Goal: Task Accomplishment & Management: Manage account settings

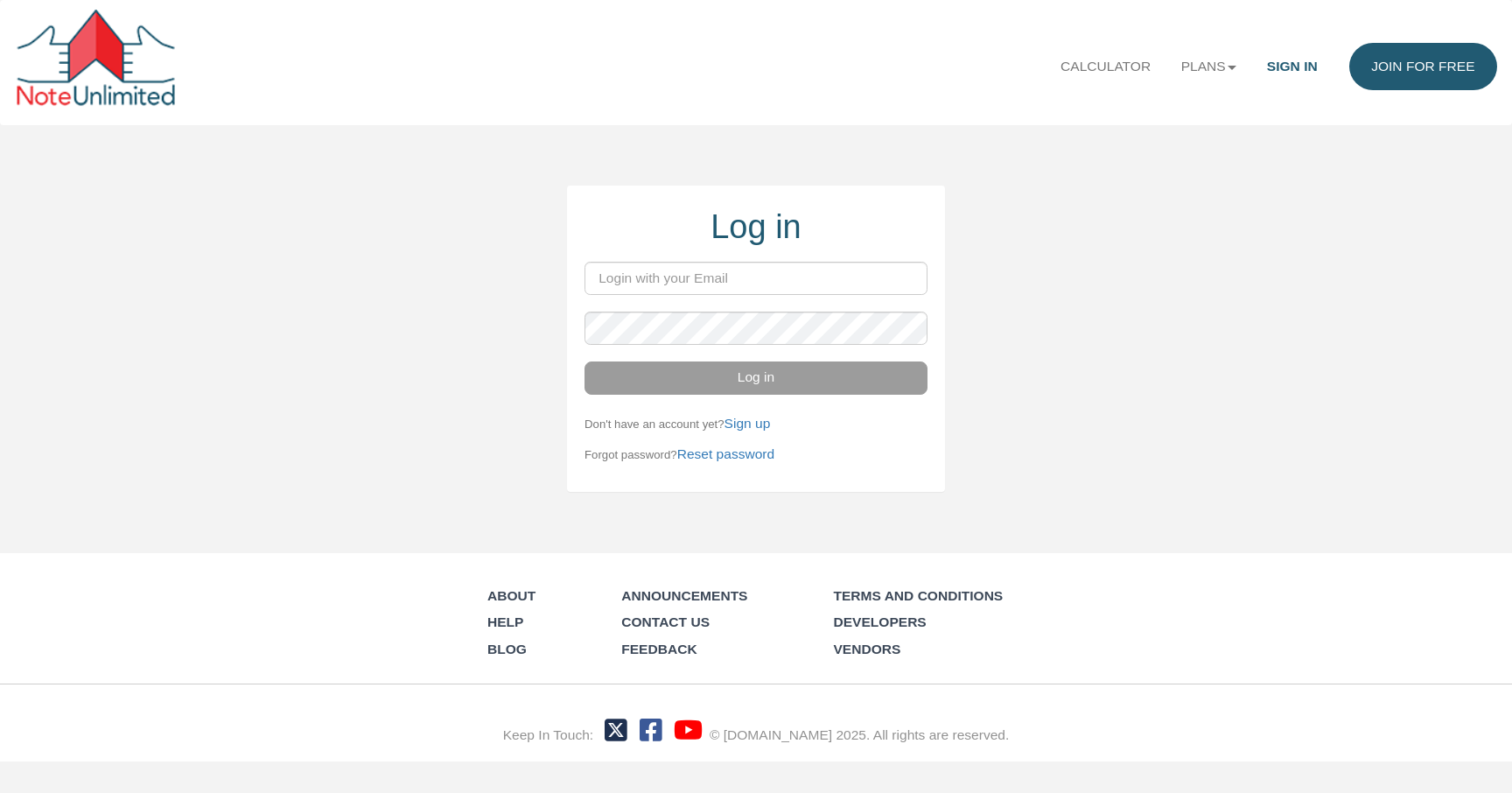
click at [320, 262] on div "Log in Log in Don't have an account yet? Sign up Forgot password? Reset passwor…" at bounding box center [756, 339] width 1512 height 307
click at [620, 275] on input "email" at bounding box center [755, 278] width 343 height 33
click at [406, 306] on div "Log in Log in Don't have an account yet? Sign up Forgot password? Reset passwor…" at bounding box center [756, 339] width 1512 height 307
click at [98, 53] on div at bounding box center [98, 63] width 166 height 106
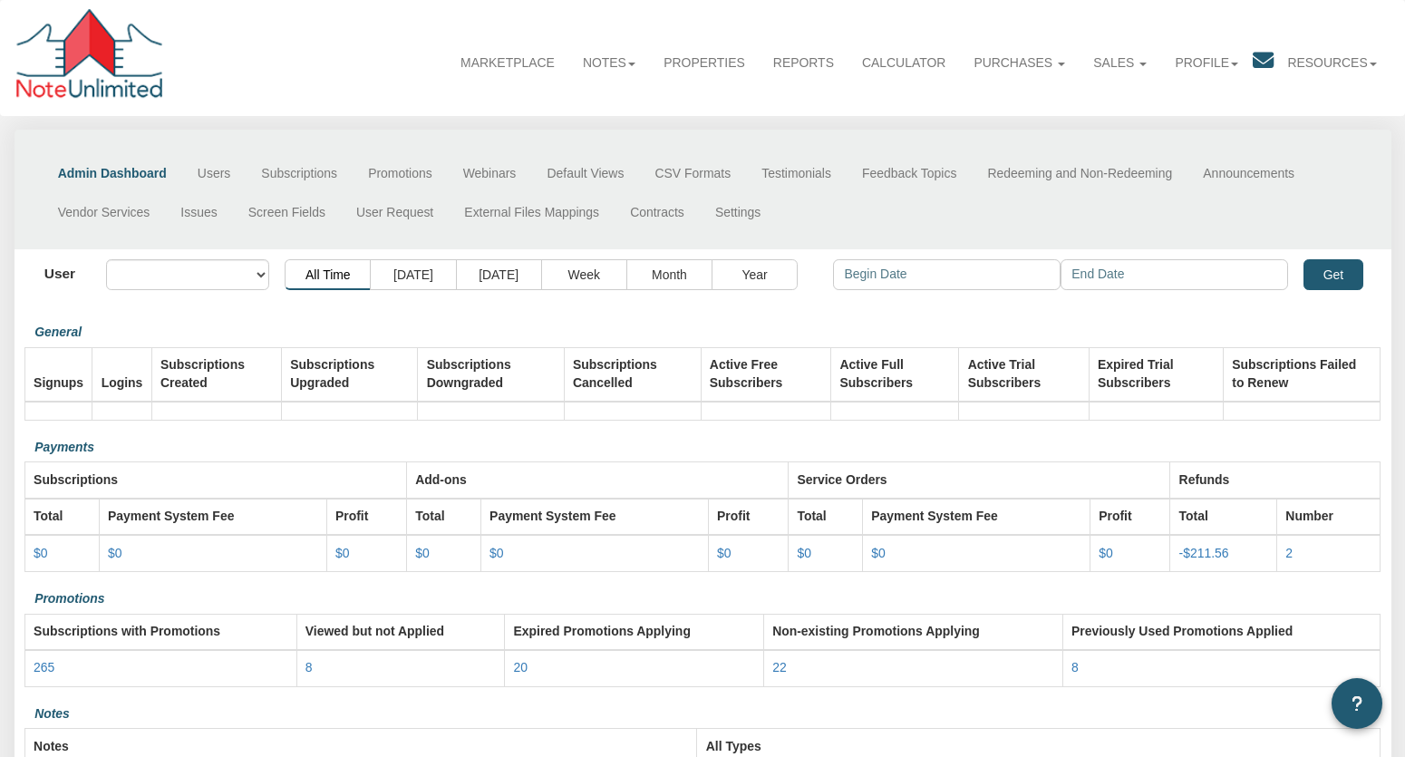
select select "object:40"
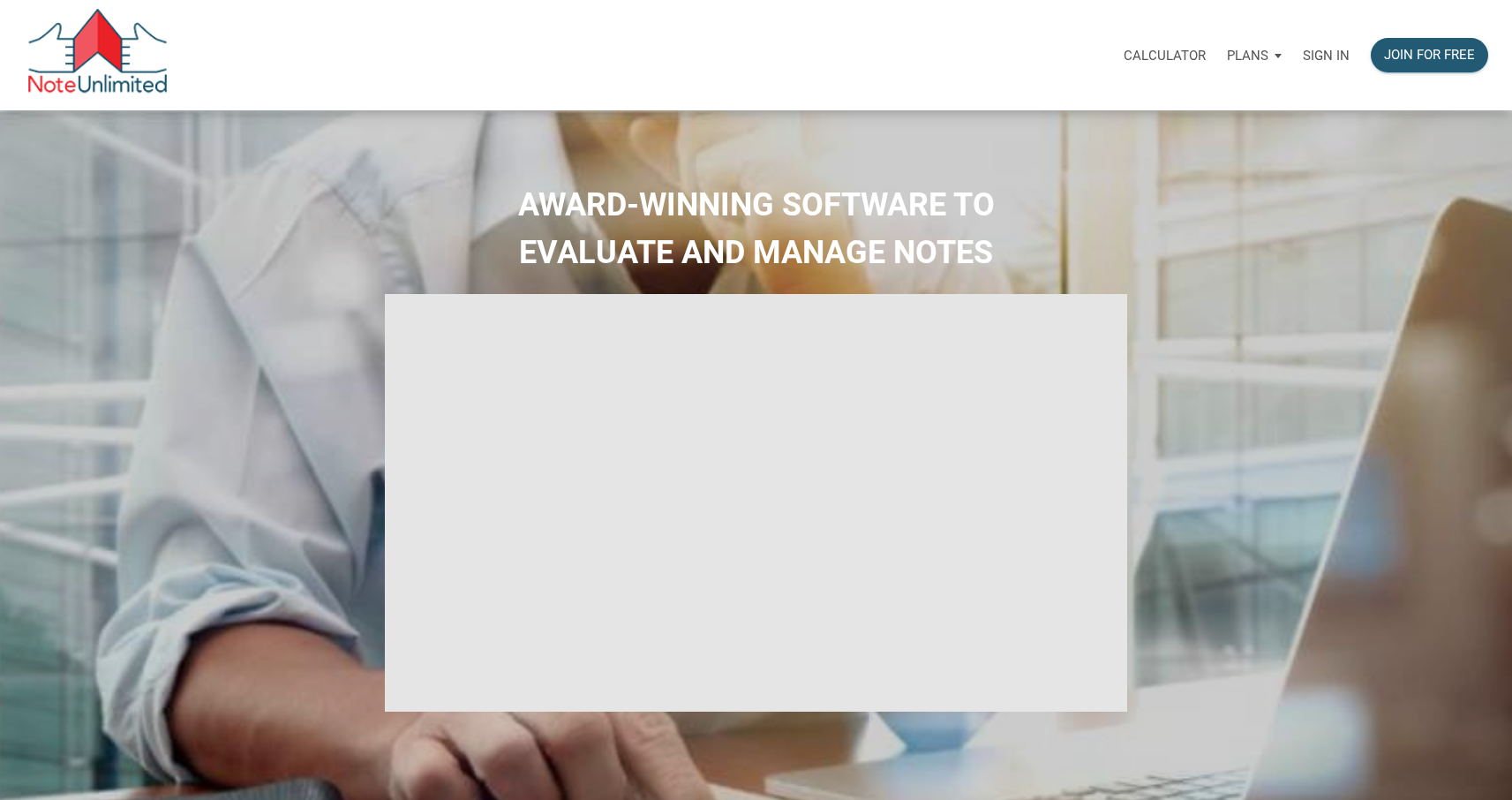
click at [1325, 58] on p "Sign in" at bounding box center [1327, 56] width 47 height 16
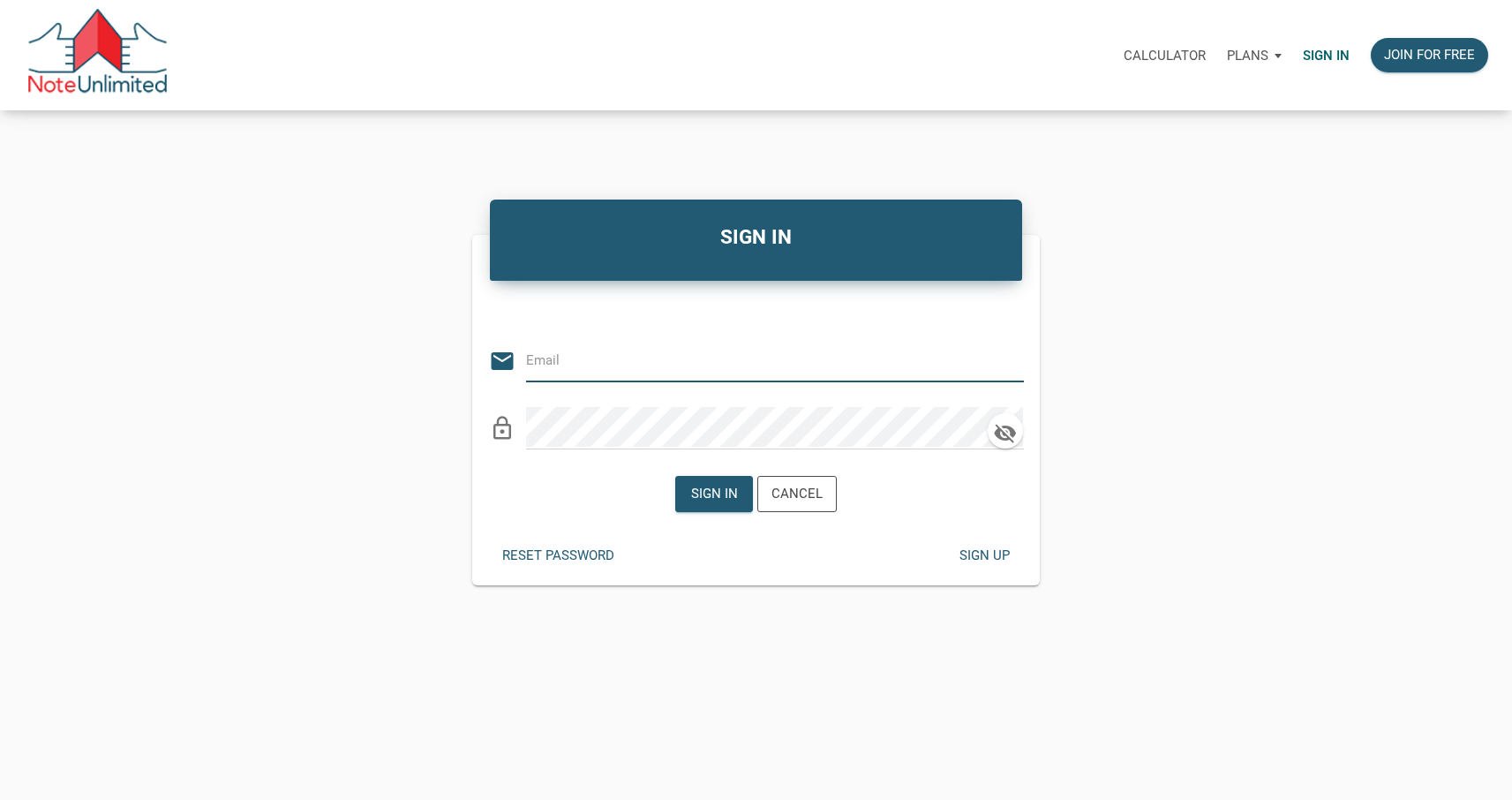
click at [553, 367] on input "email" at bounding box center [762, 360] width 472 height 40
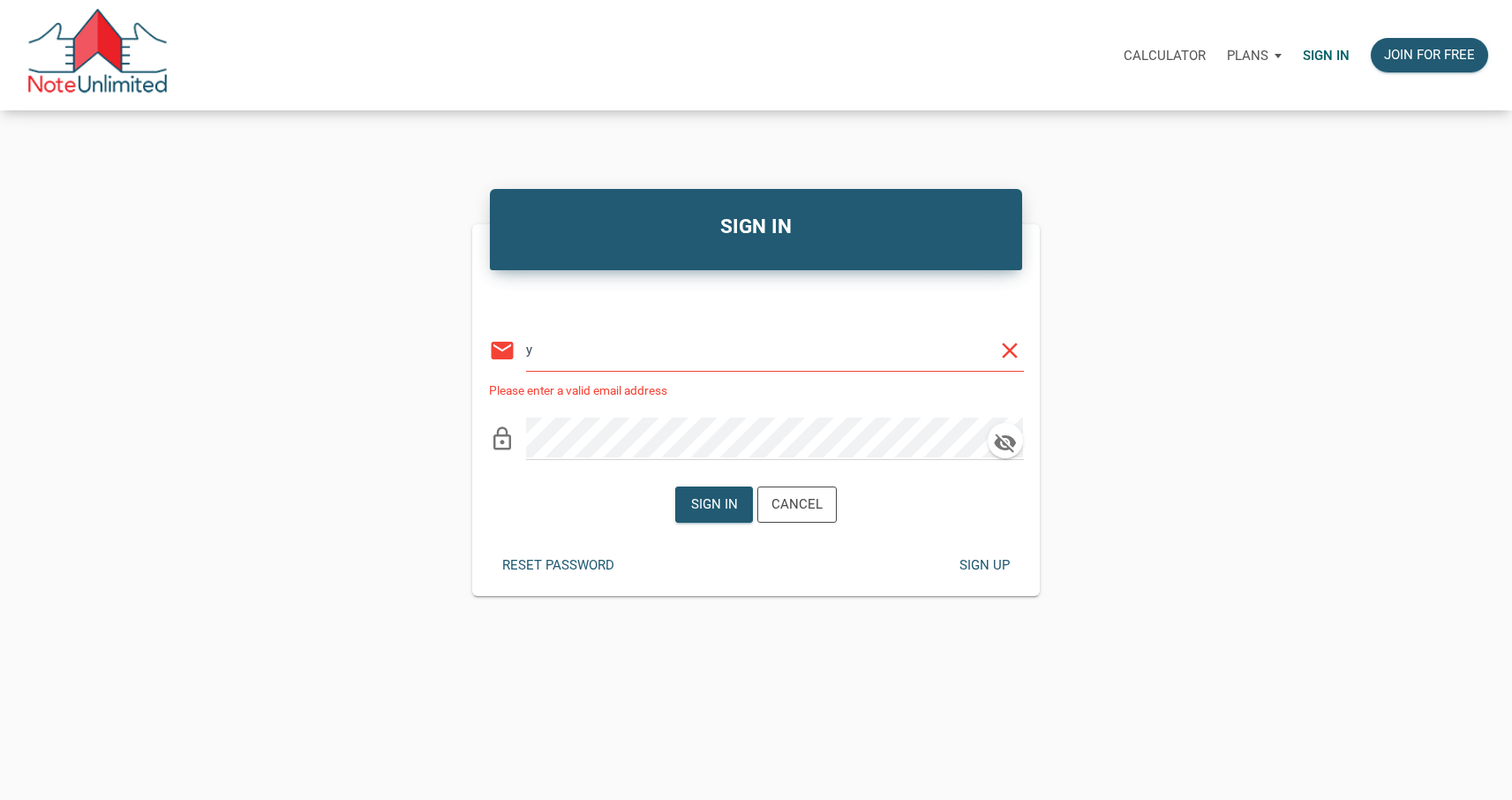
type input "yakov@noteunlimited.com"
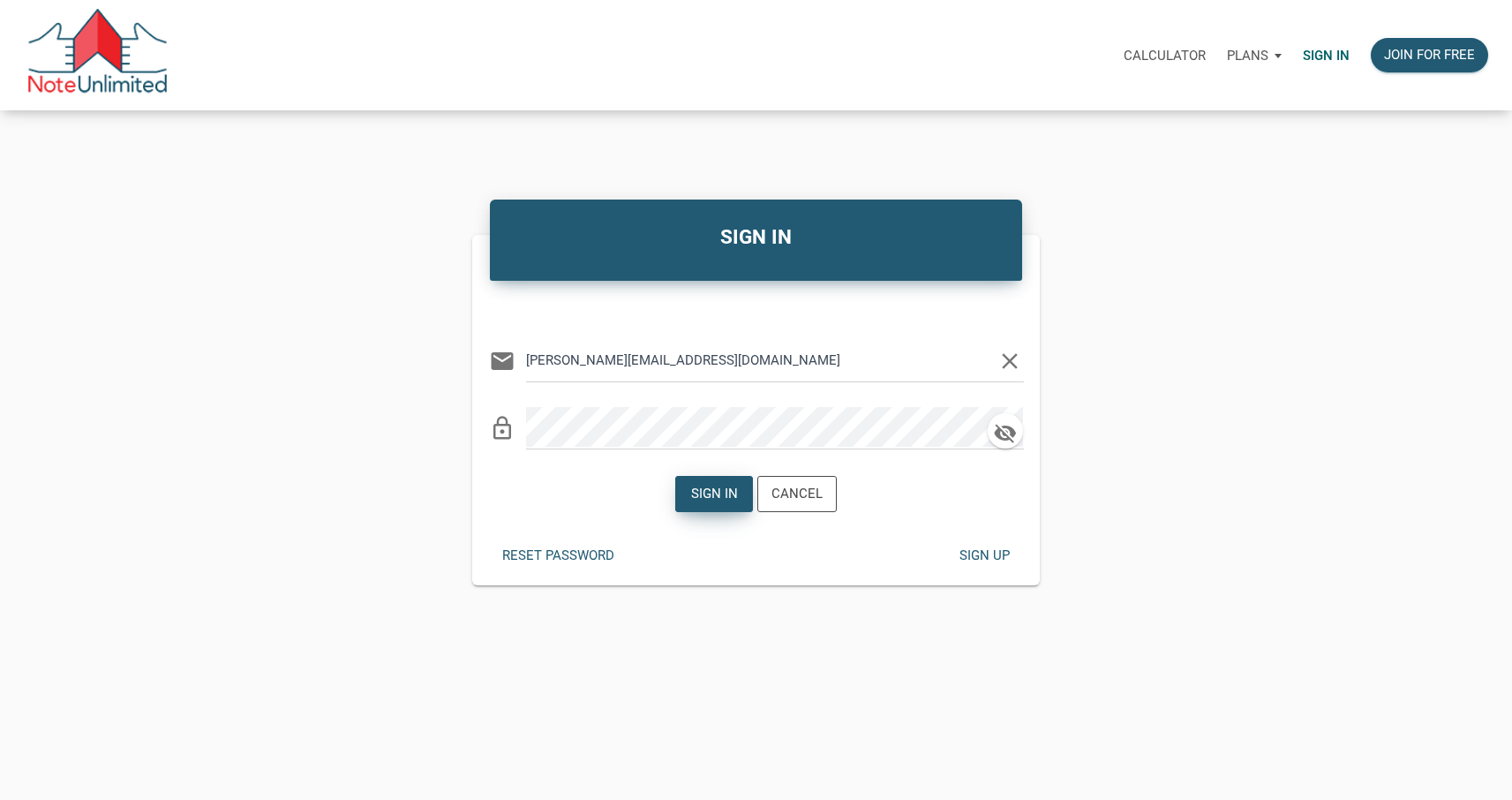
click at [717, 486] on div "Sign in" at bounding box center [715, 494] width 47 height 20
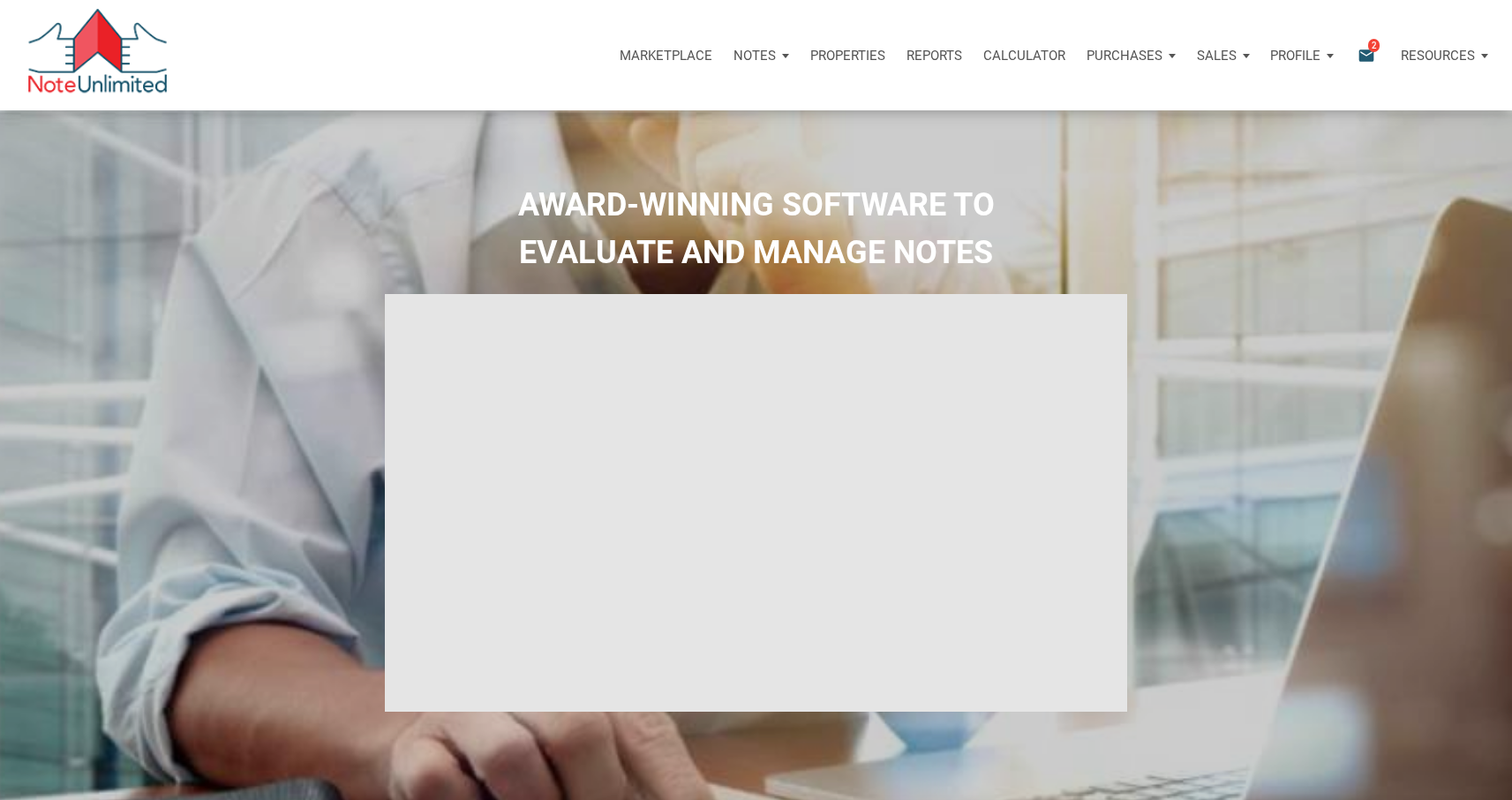
click at [783, 57] on div "Notes" at bounding box center [761, 56] width 77 height 53
click at [682, 101] on link "Dashboard" at bounding box center [711, 102] width 168 height 36
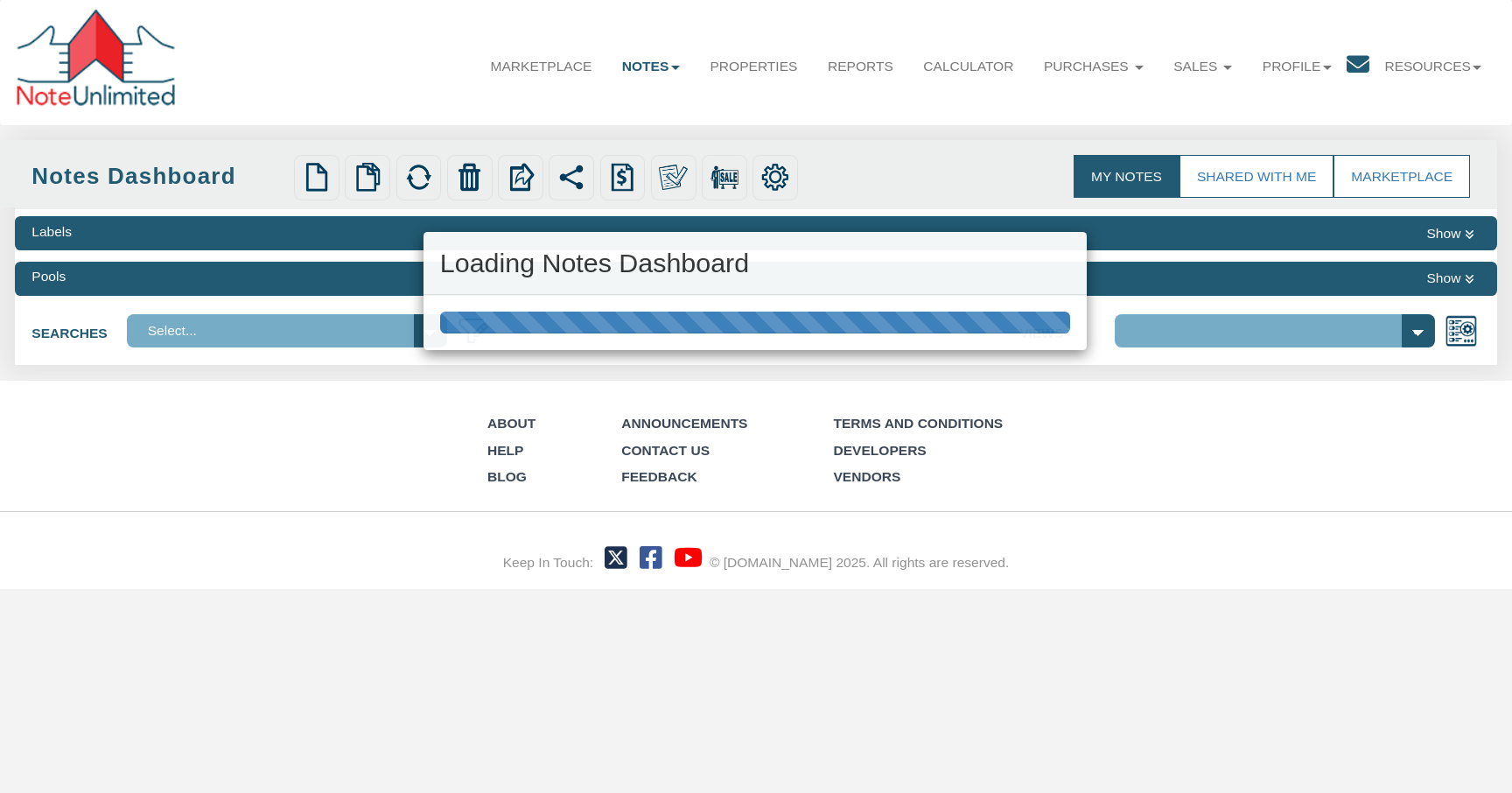
select select "3"
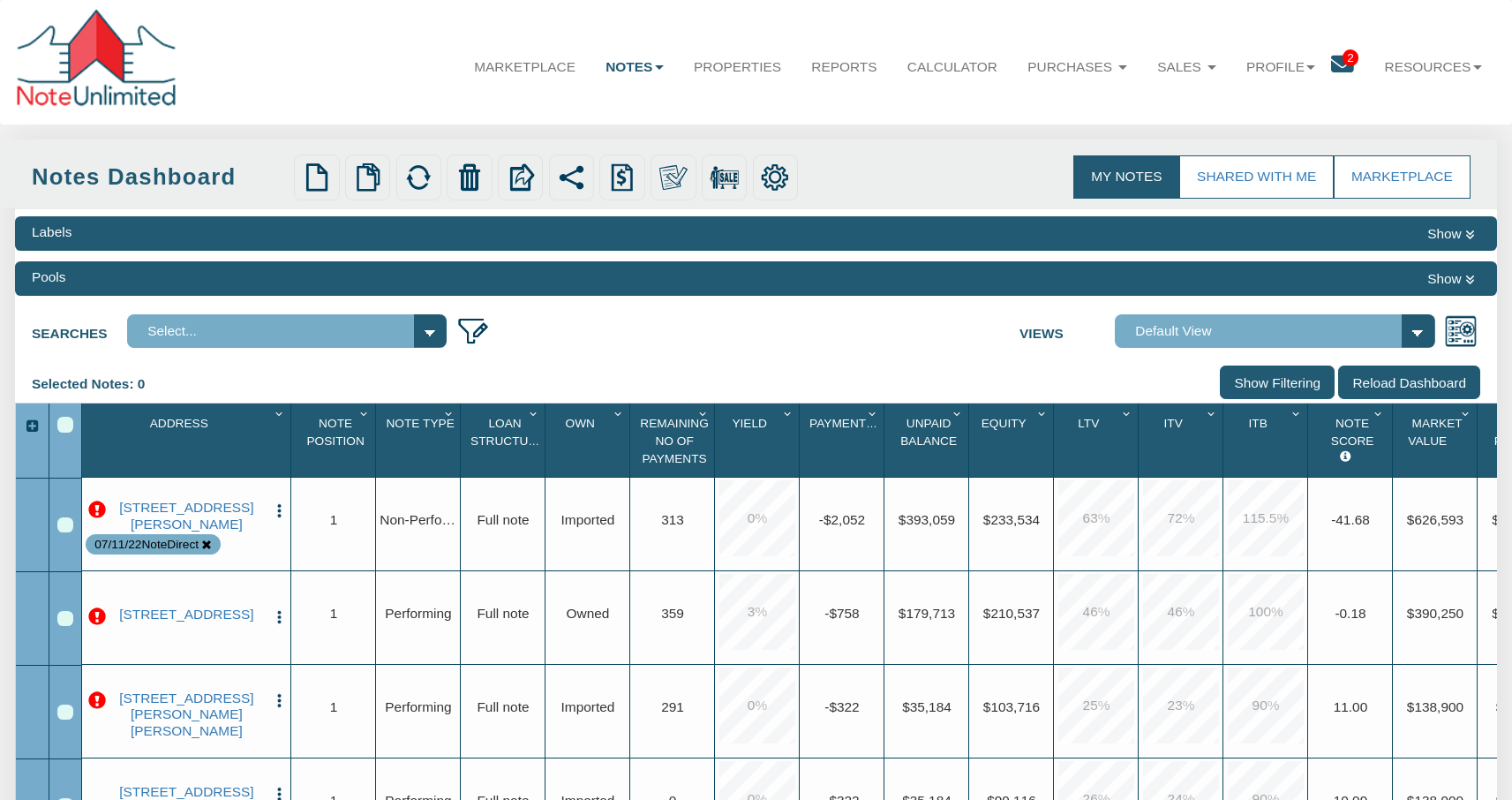
click at [95, 42] on div at bounding box center [97, 62] width 166 height 106
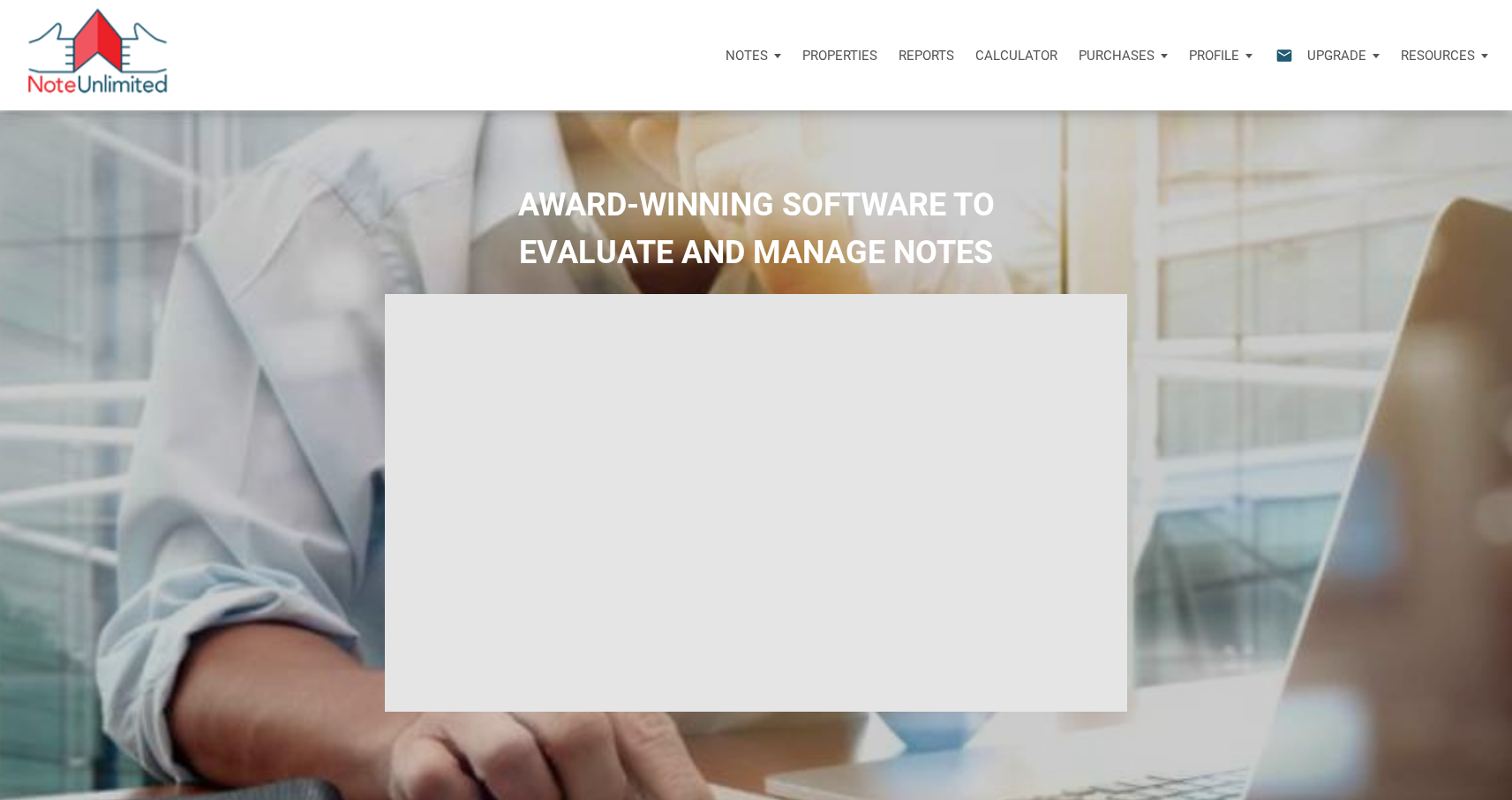
type input "Introduction to new features"
select select
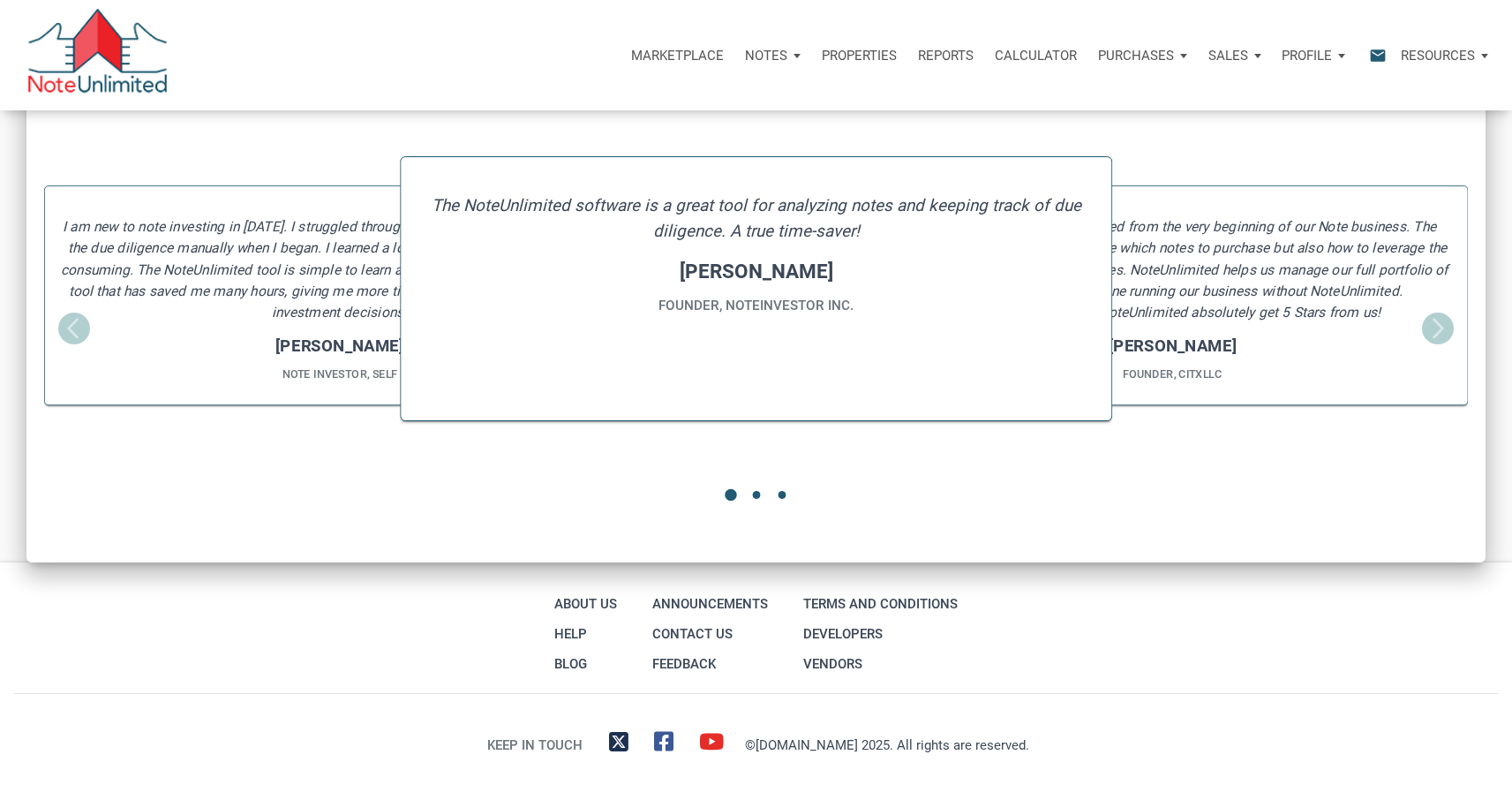
scroll to position [2199, 0]
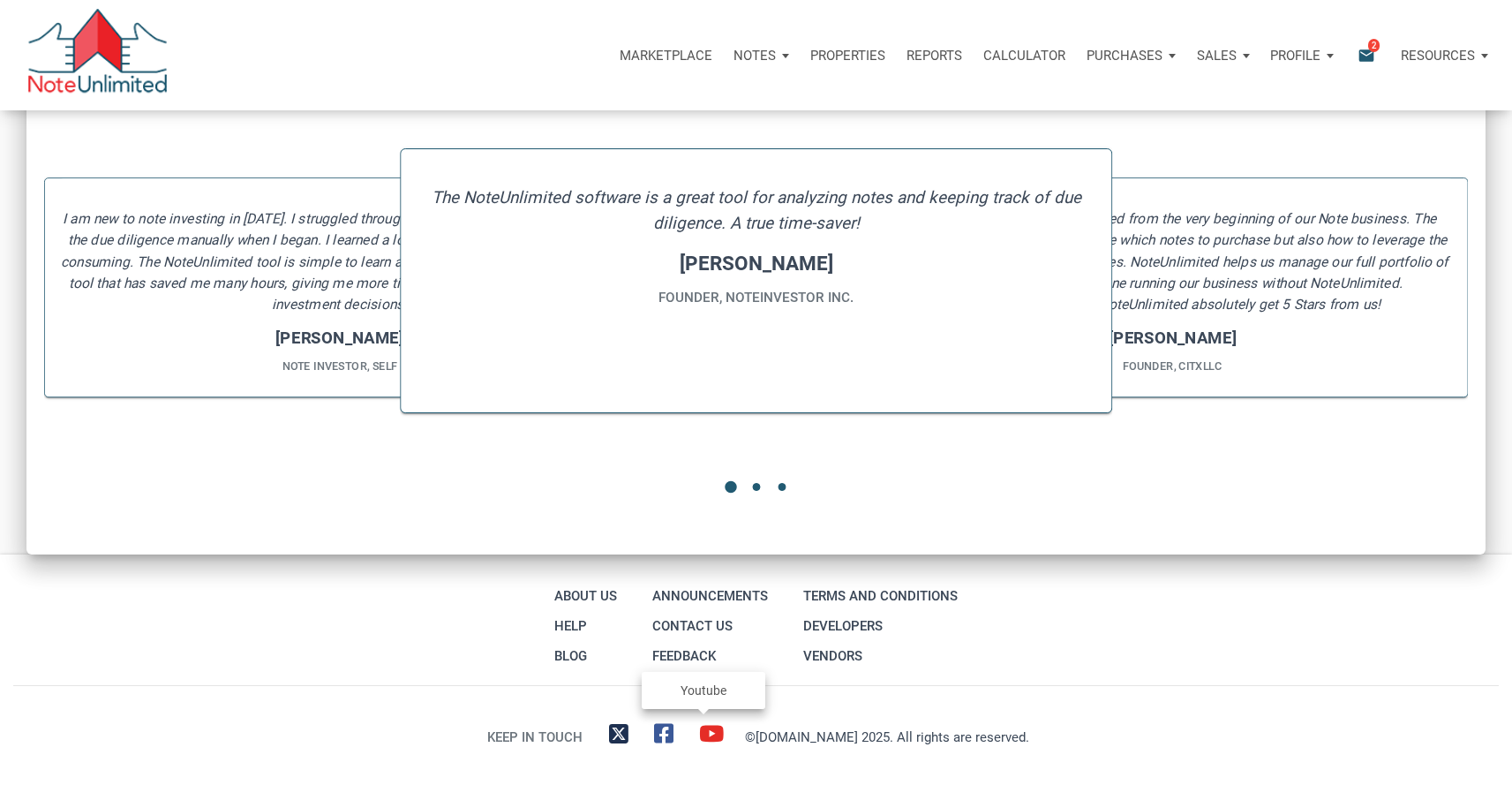
click at [709, 733] on icon at bounding box center [709, 733] width 21 height 22
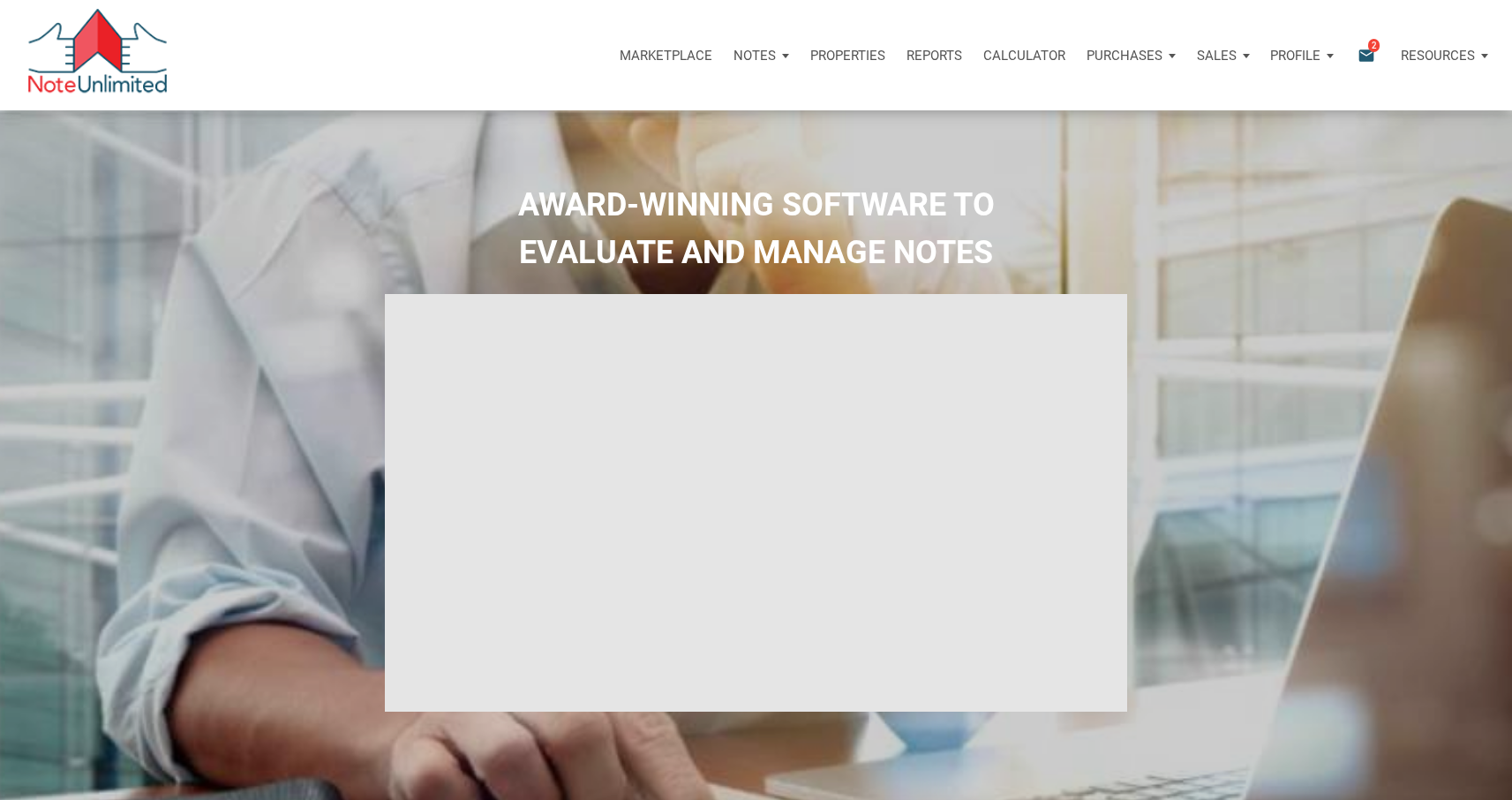
scroll to position [0, 0]
click at [777, 53] on div "Notes" at bounding box center [761, 56] width 77 height 53
click at [673, 99] on link "Dashboard" at bounding box center [711, 102] width 168 height 36
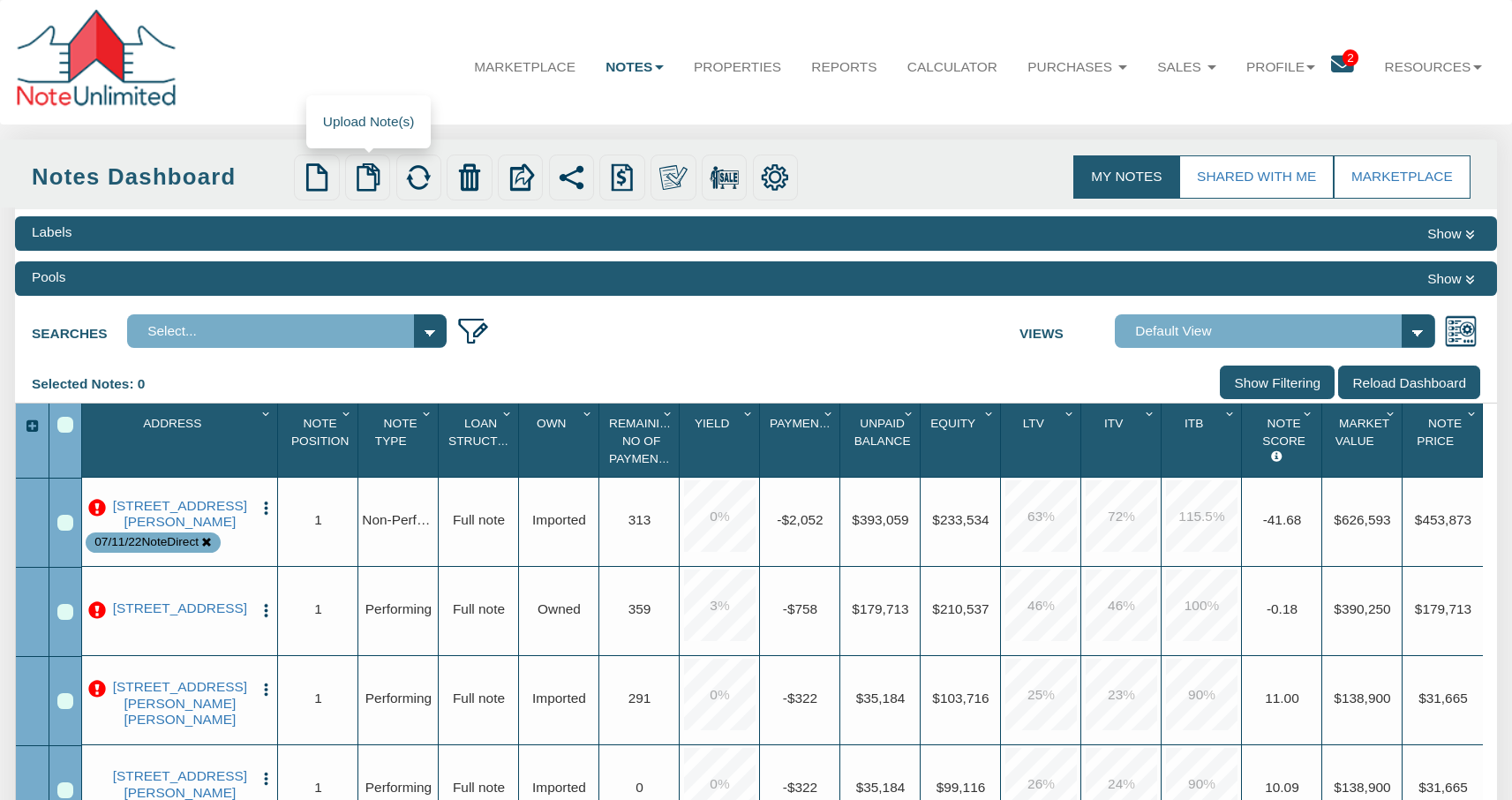
click at [369, 180] on img at bounding box center [367, 177] width 28 height 28
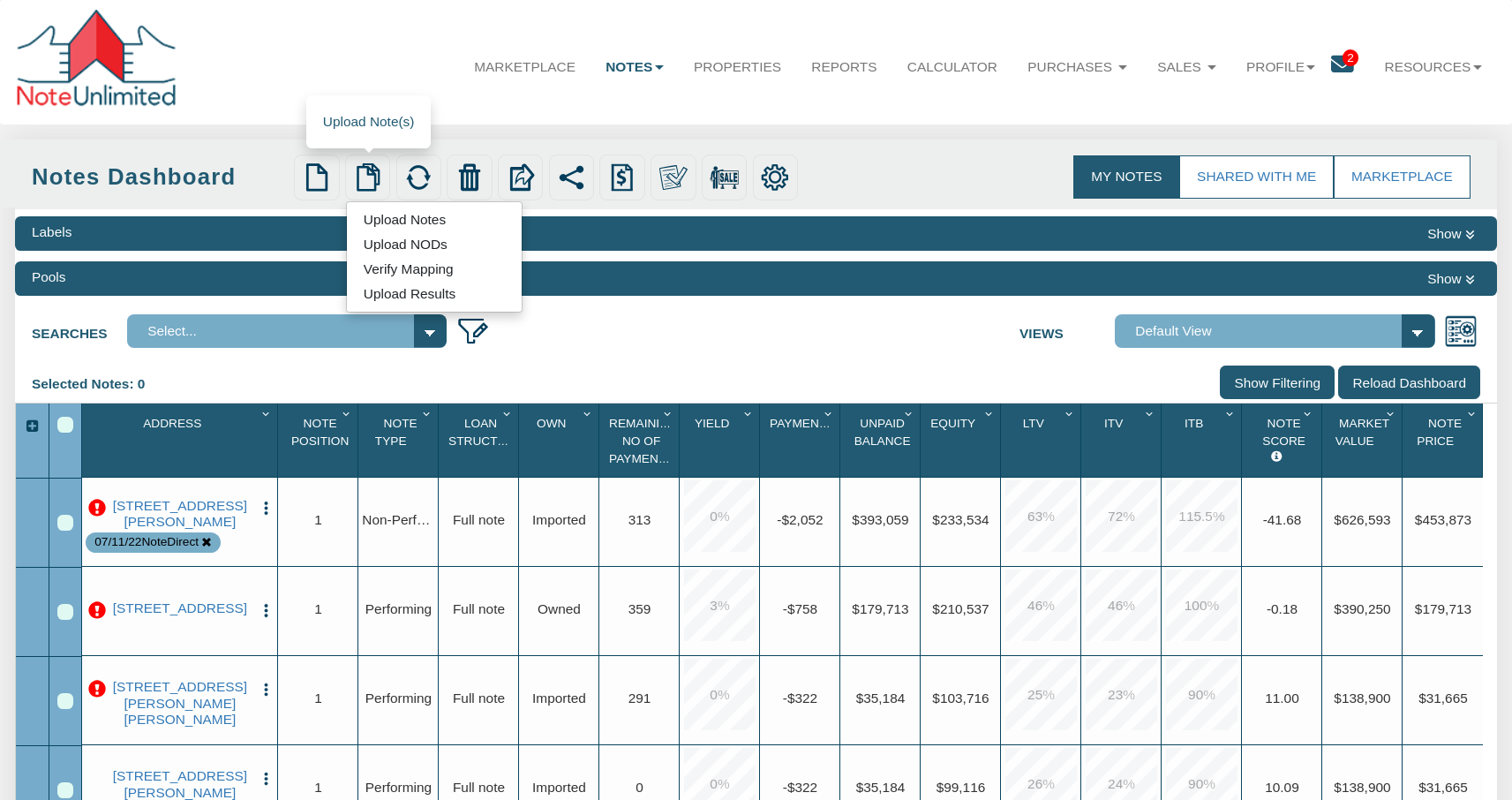
click at [391, 227] on link "Upload Notes" at bounding box center [404, 219] width 116 height 20
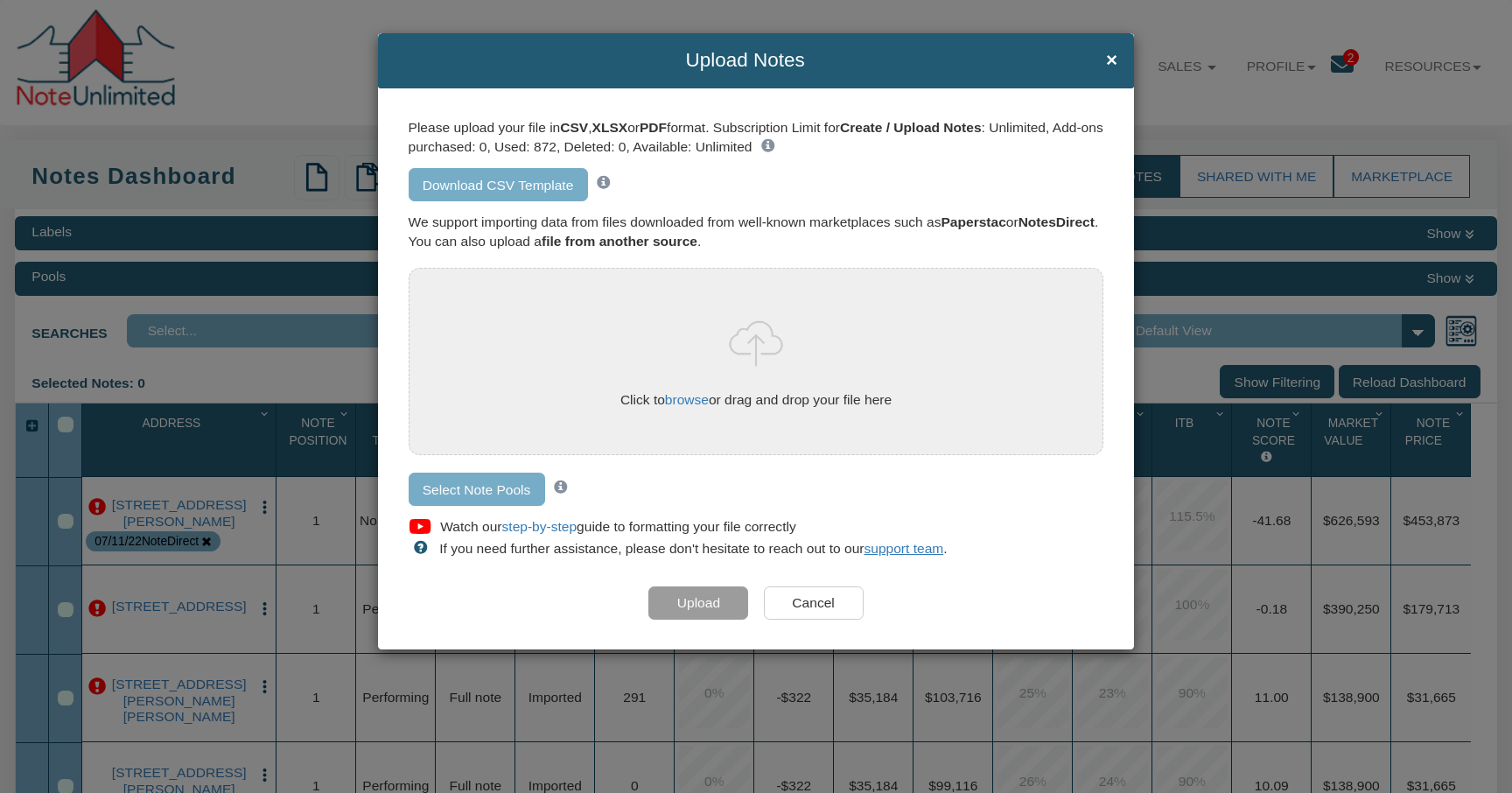
click at [262, 127] on div "Upload Notes × Please upload your file in CSV , XLSX or PDF format. Subscriptio…" at bounding box center [756, 396] width 1512 height 793
click at [819, 609] on input "Cancel" at bounding box center [813, 603] width 99 height 33
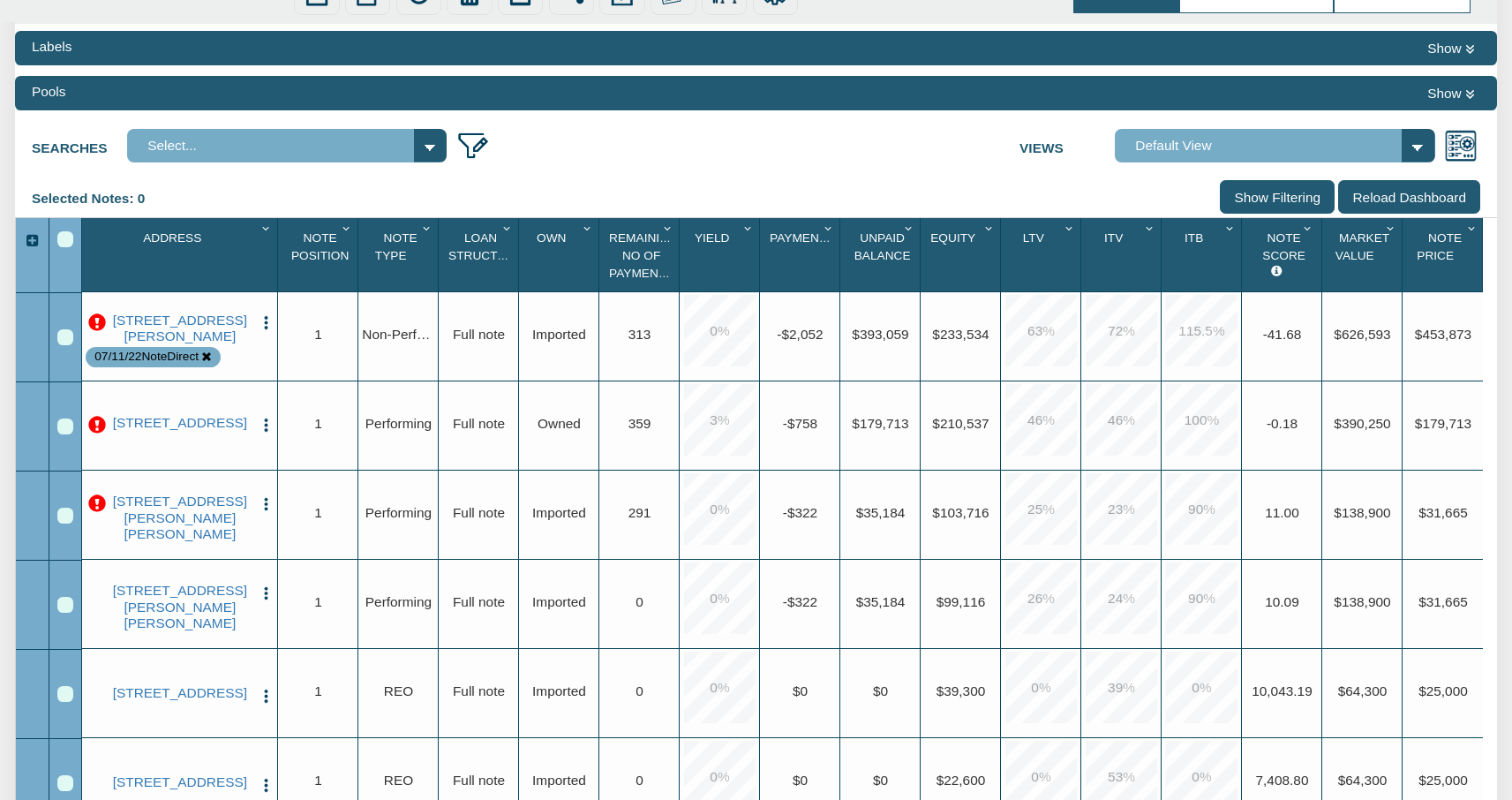
scroll to position [231, 0]
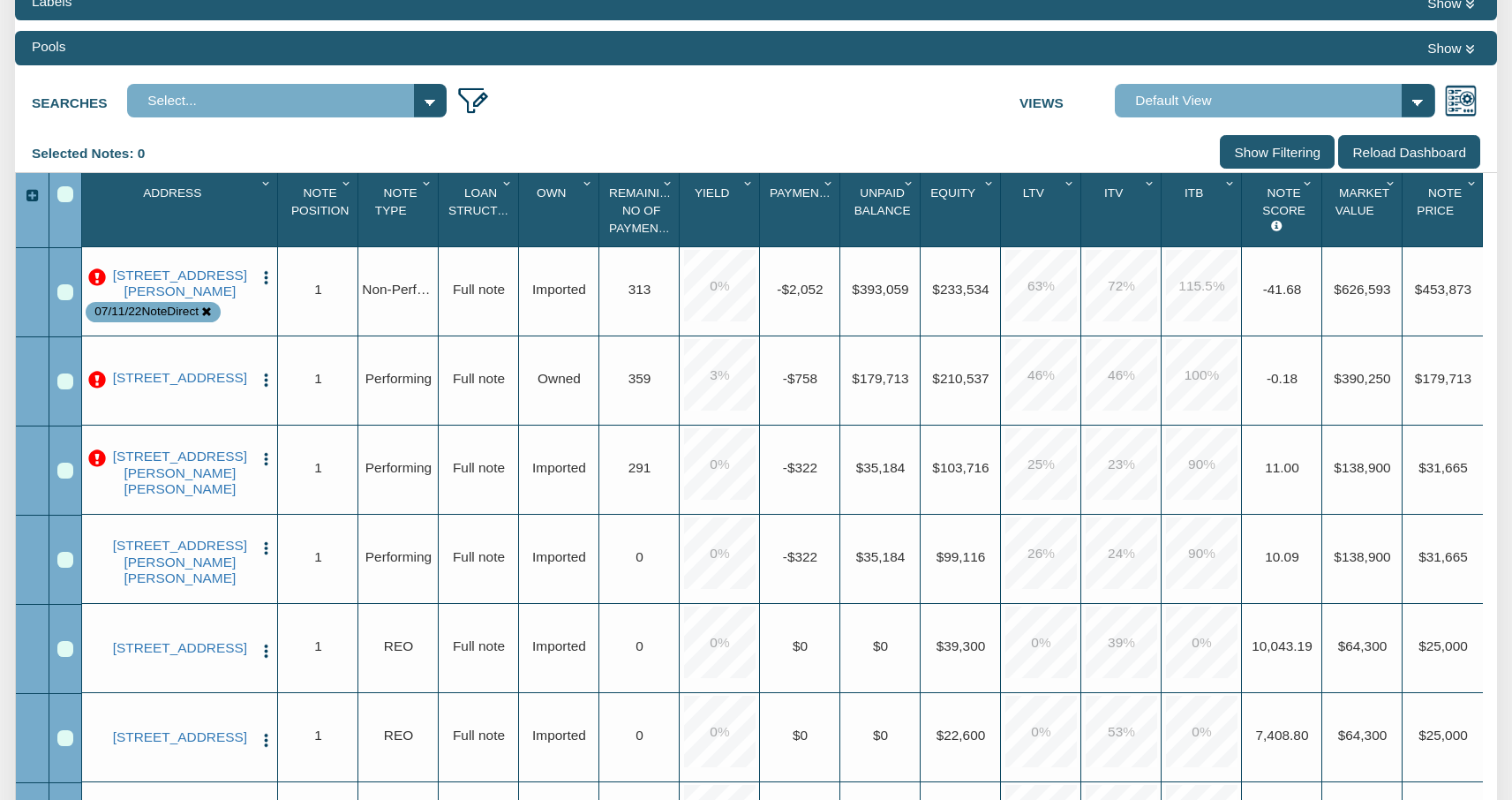
click at [268, 273] on img "button" at bounding box center [266, 277] width 17 height 17
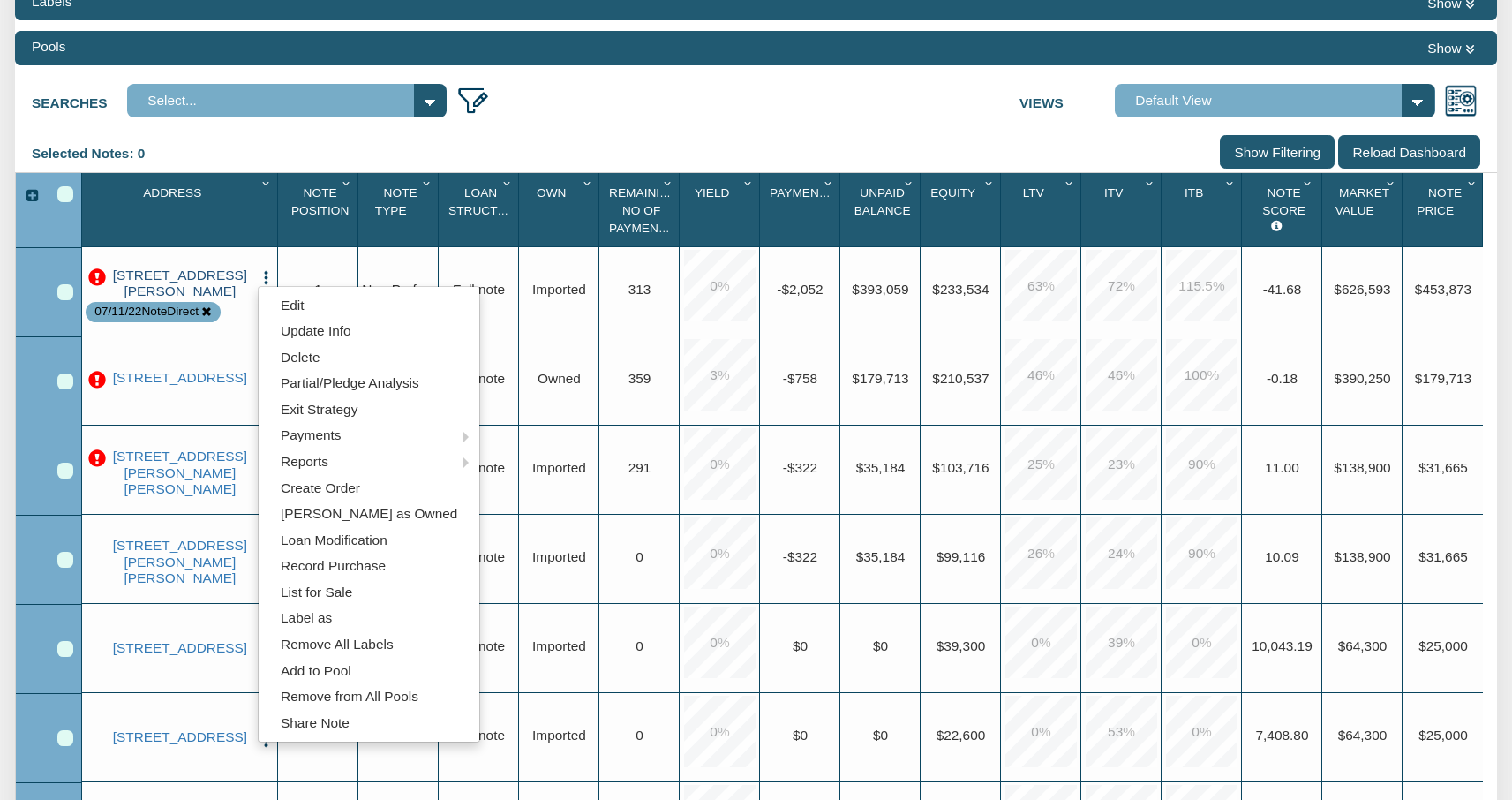
click at [155, 290] on link "[STREET_ADDRESS][PERSON_NAME]" at bounding box center [180, 285] width 144 height 33
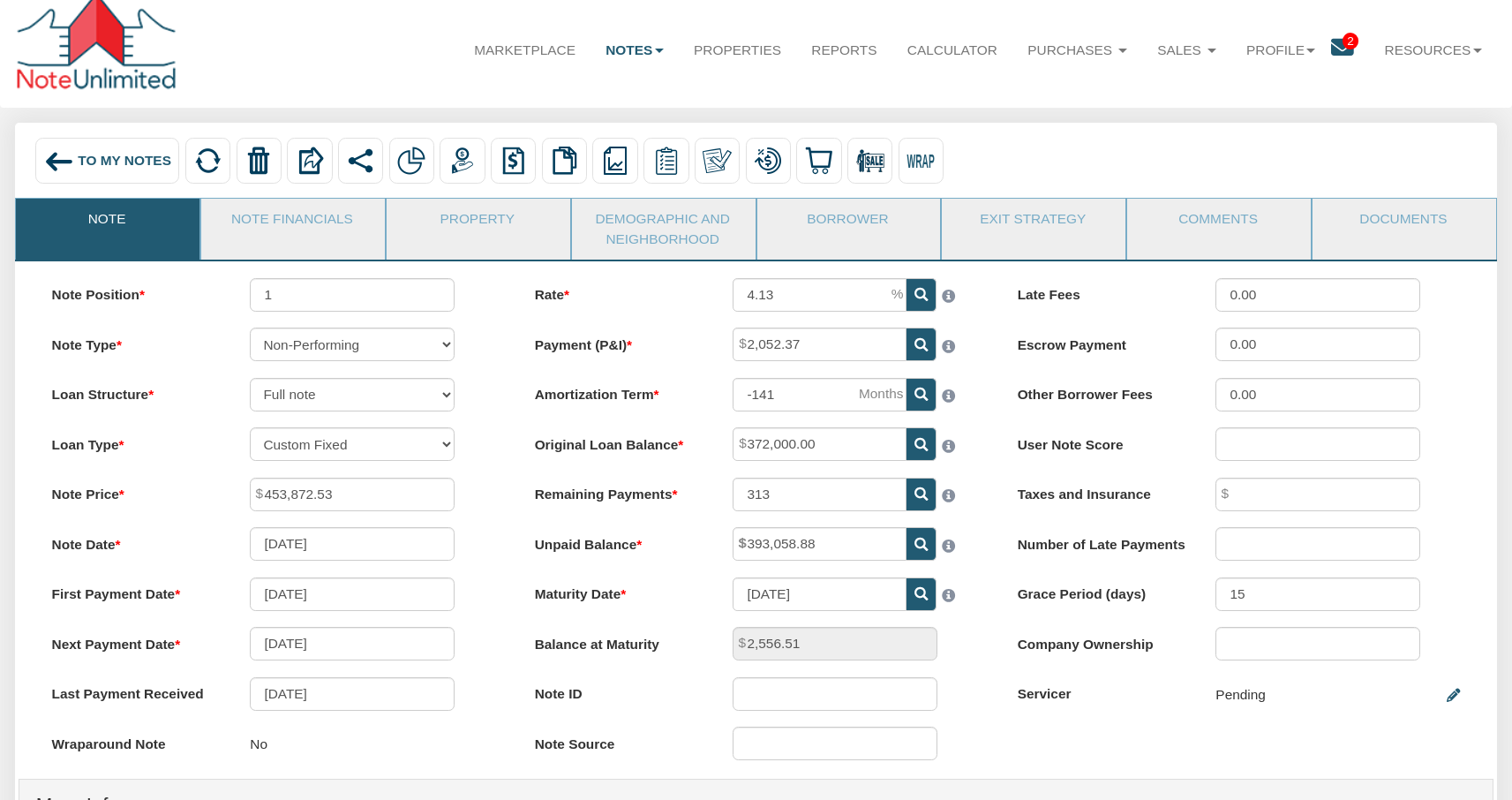
scroll to position [22, 0]
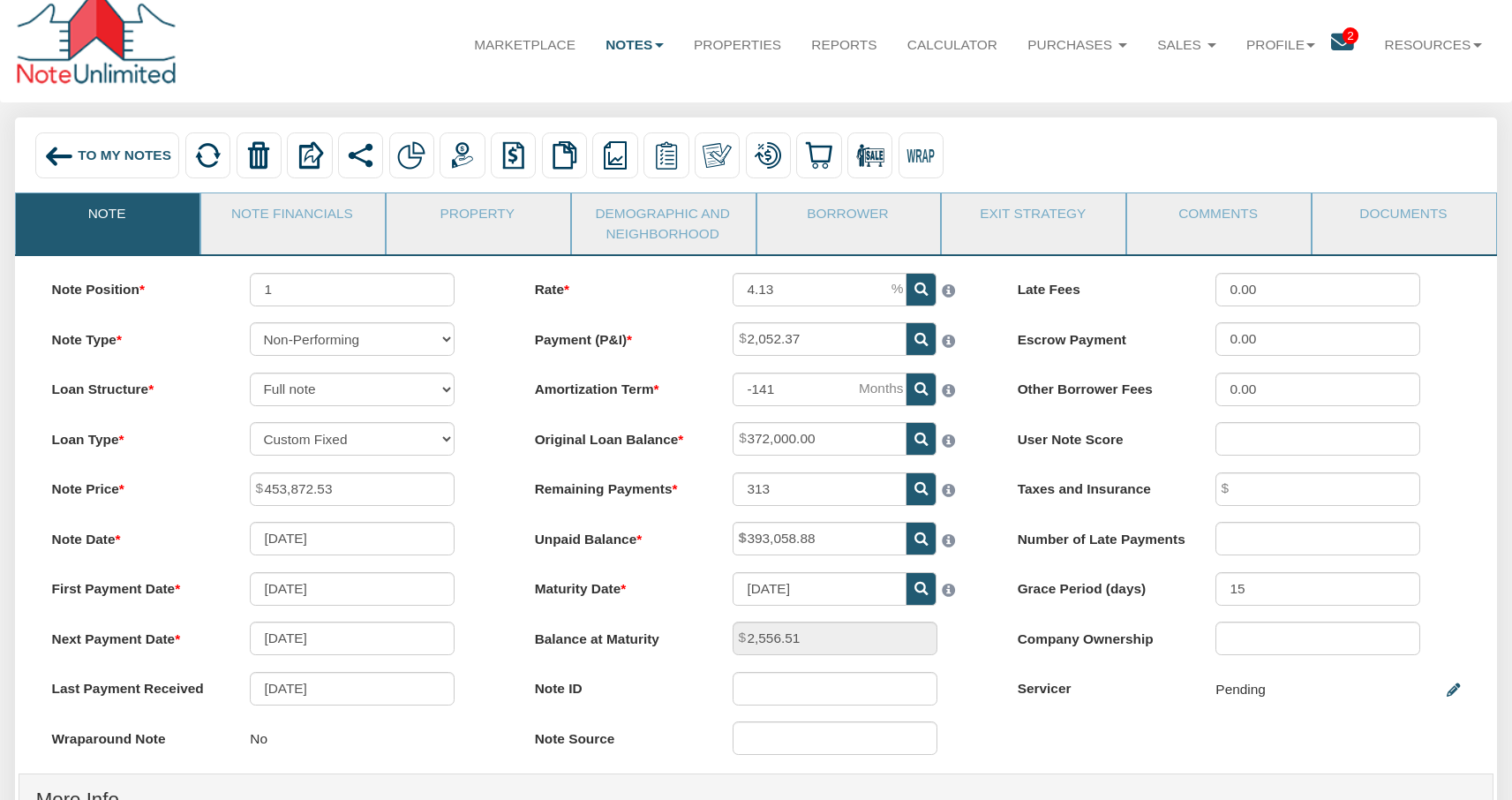
click at [52, 153] on img at bounding box center [58, 156] width 30 height 30
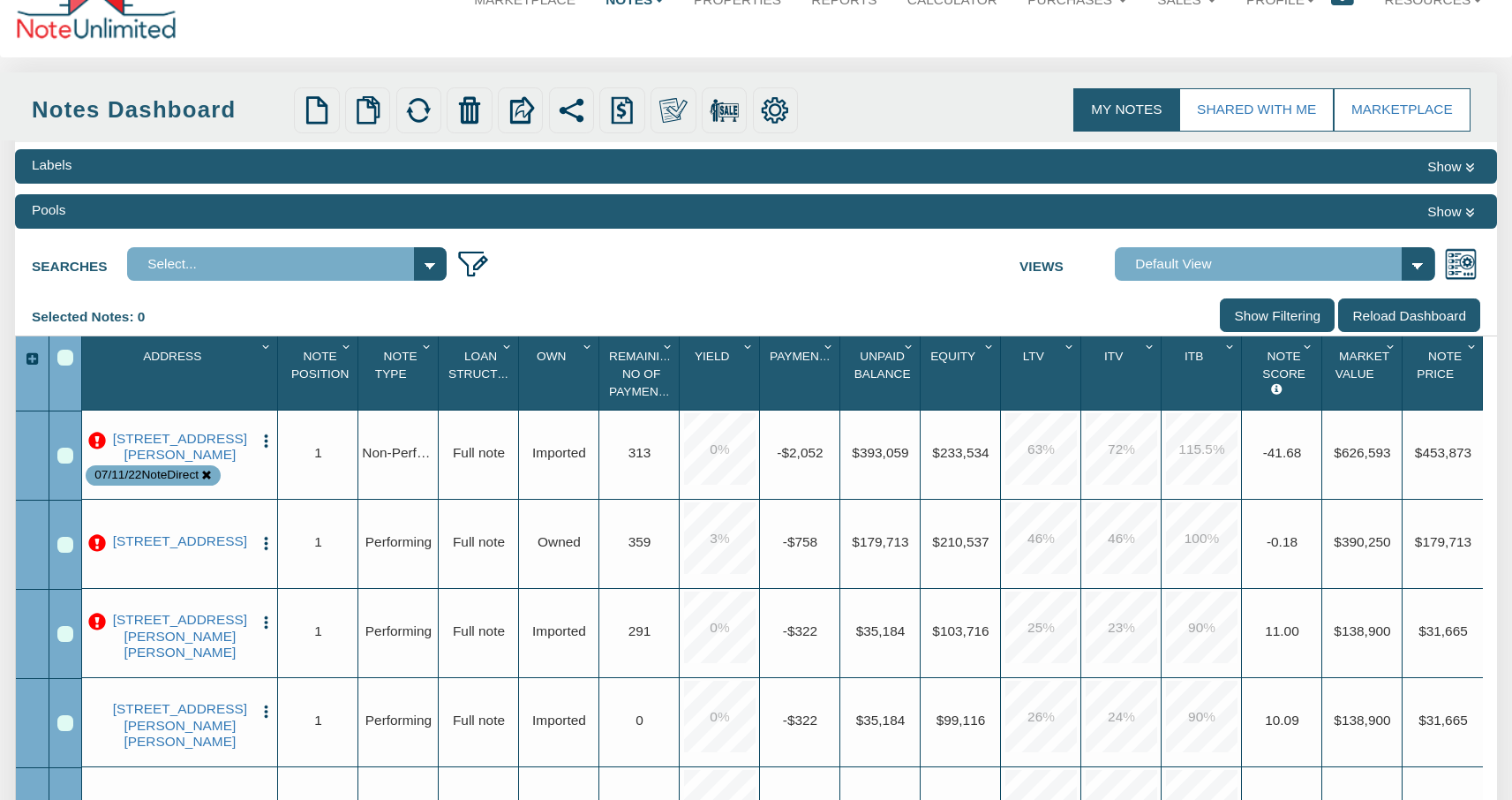
scroll to position [90, 0]
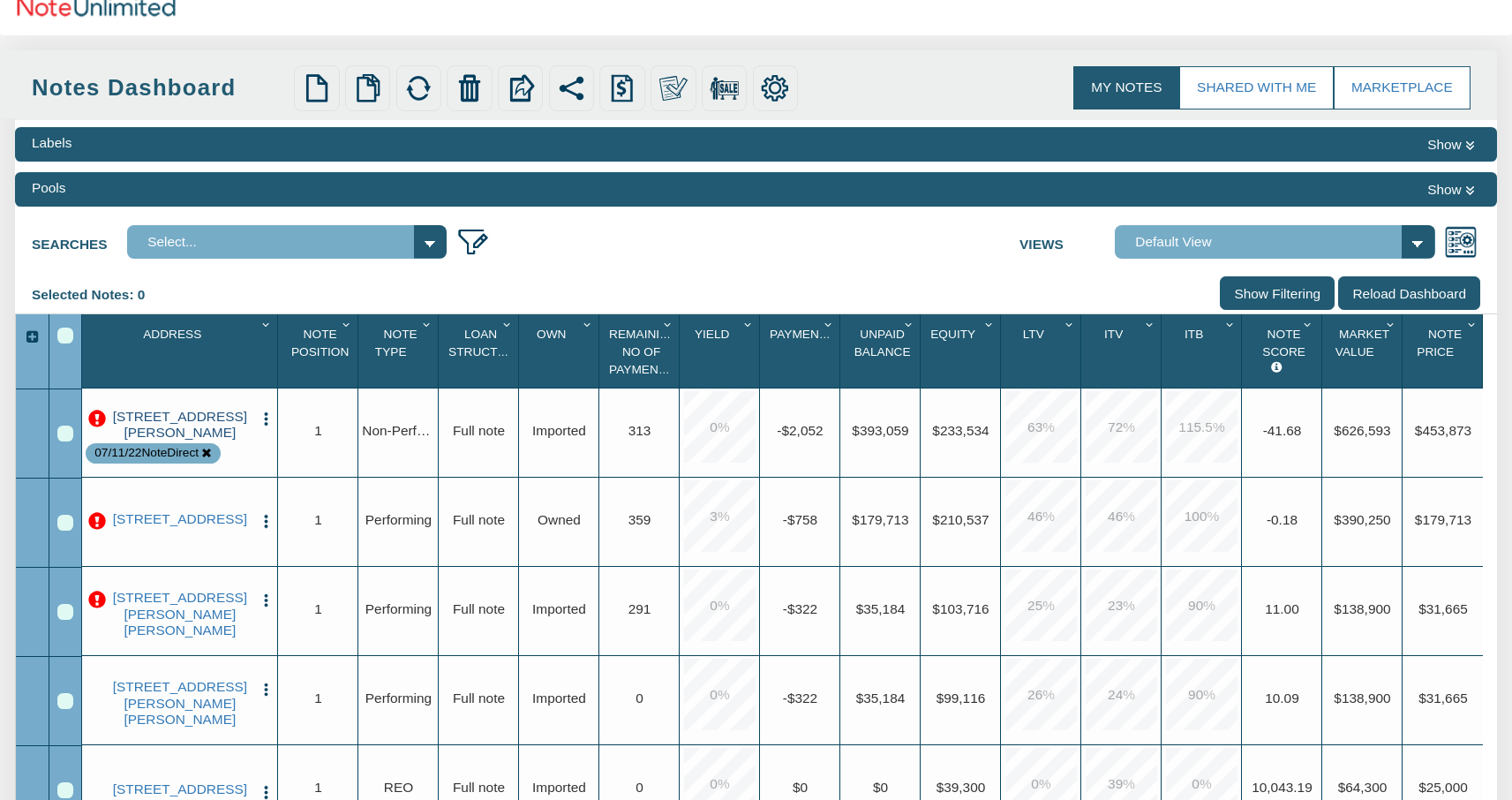
click at [172, 438] on link "[STREET_ADDRESS][PERSON_NAME]" at bounding box center [180, 426] width 144 height 33
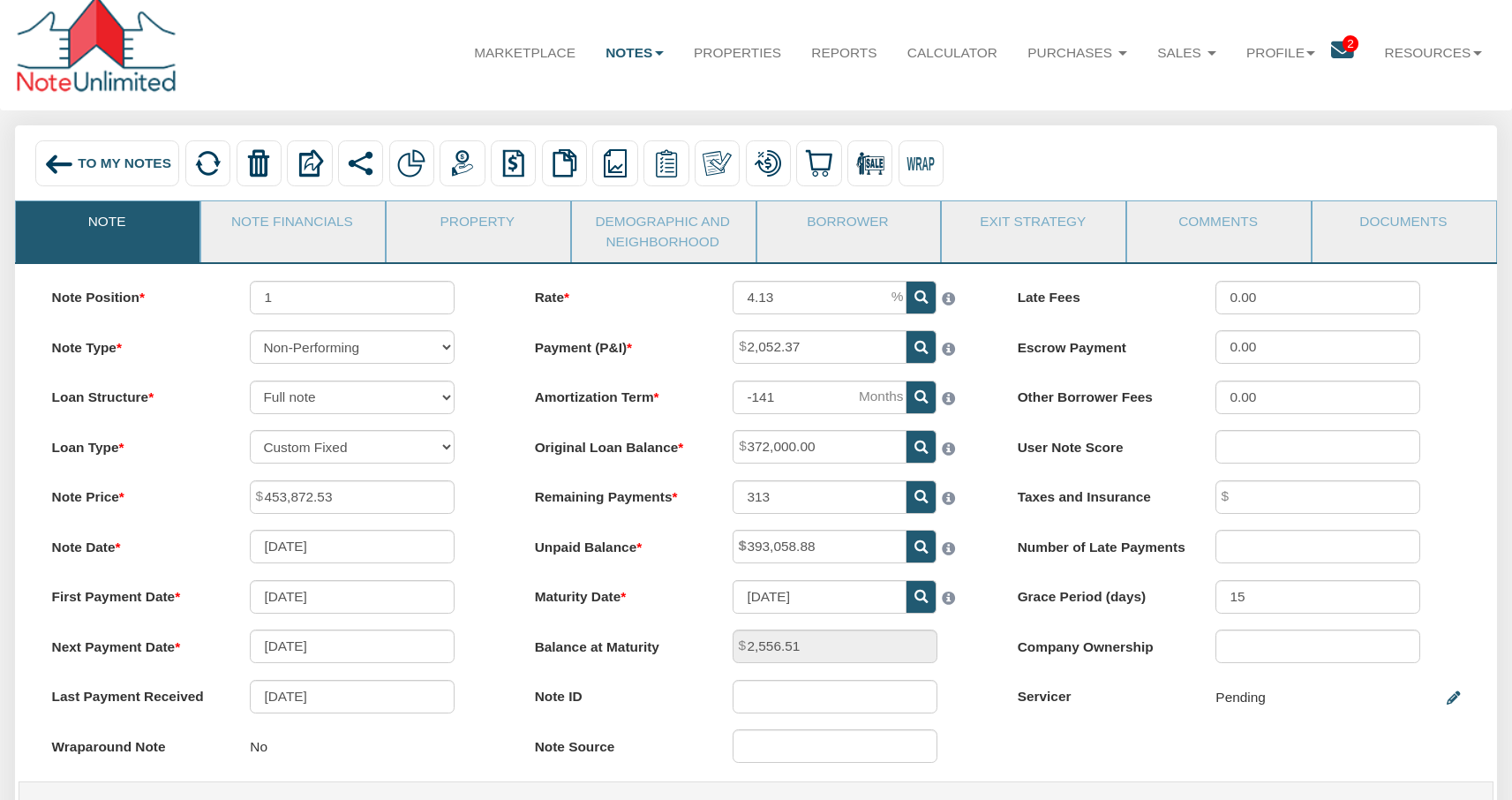
scroll to position [21, 0]
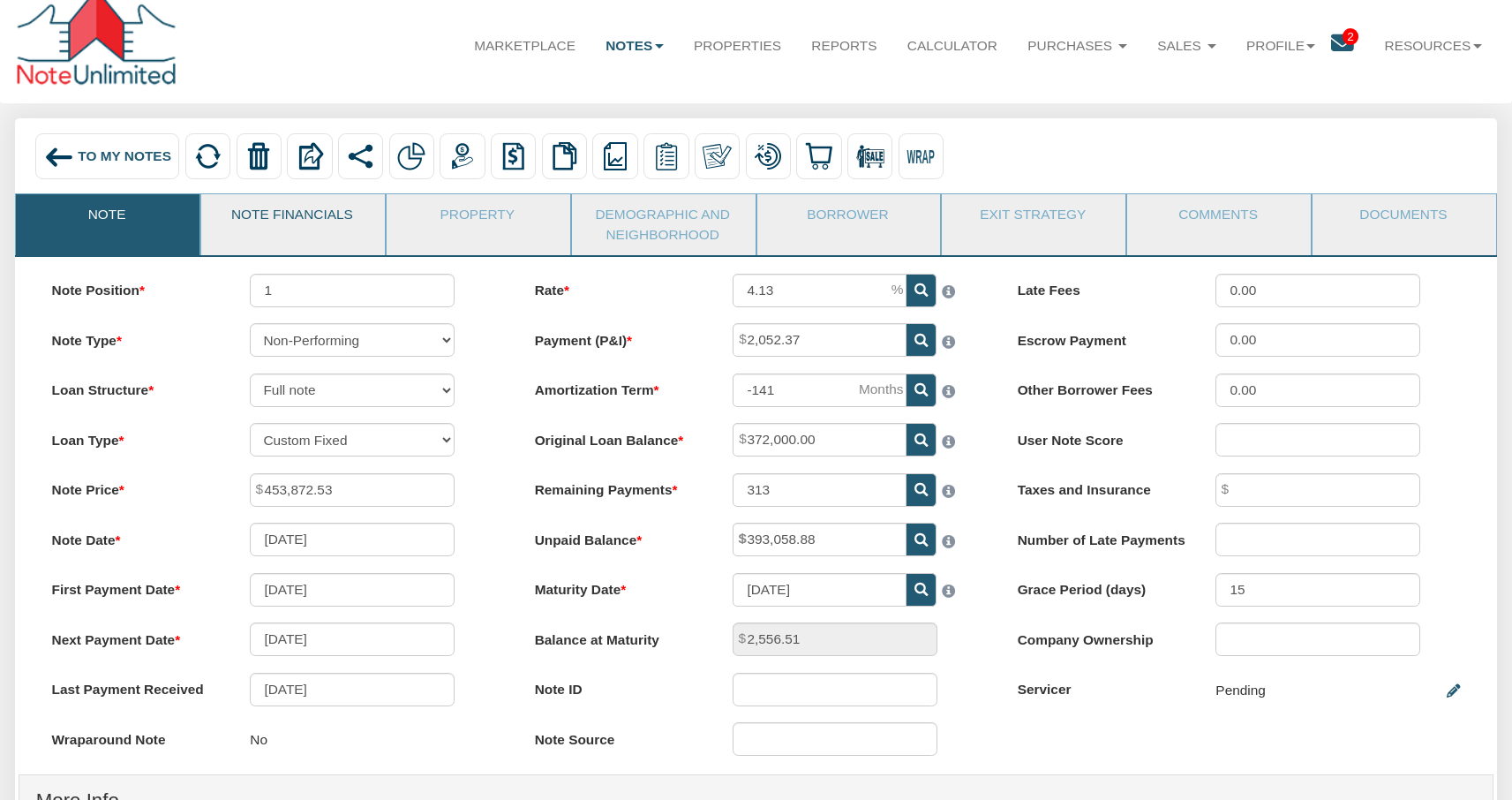
click at [304, 224] on link "Note Financials" at bounding box center [292, 215] width 182 height 44
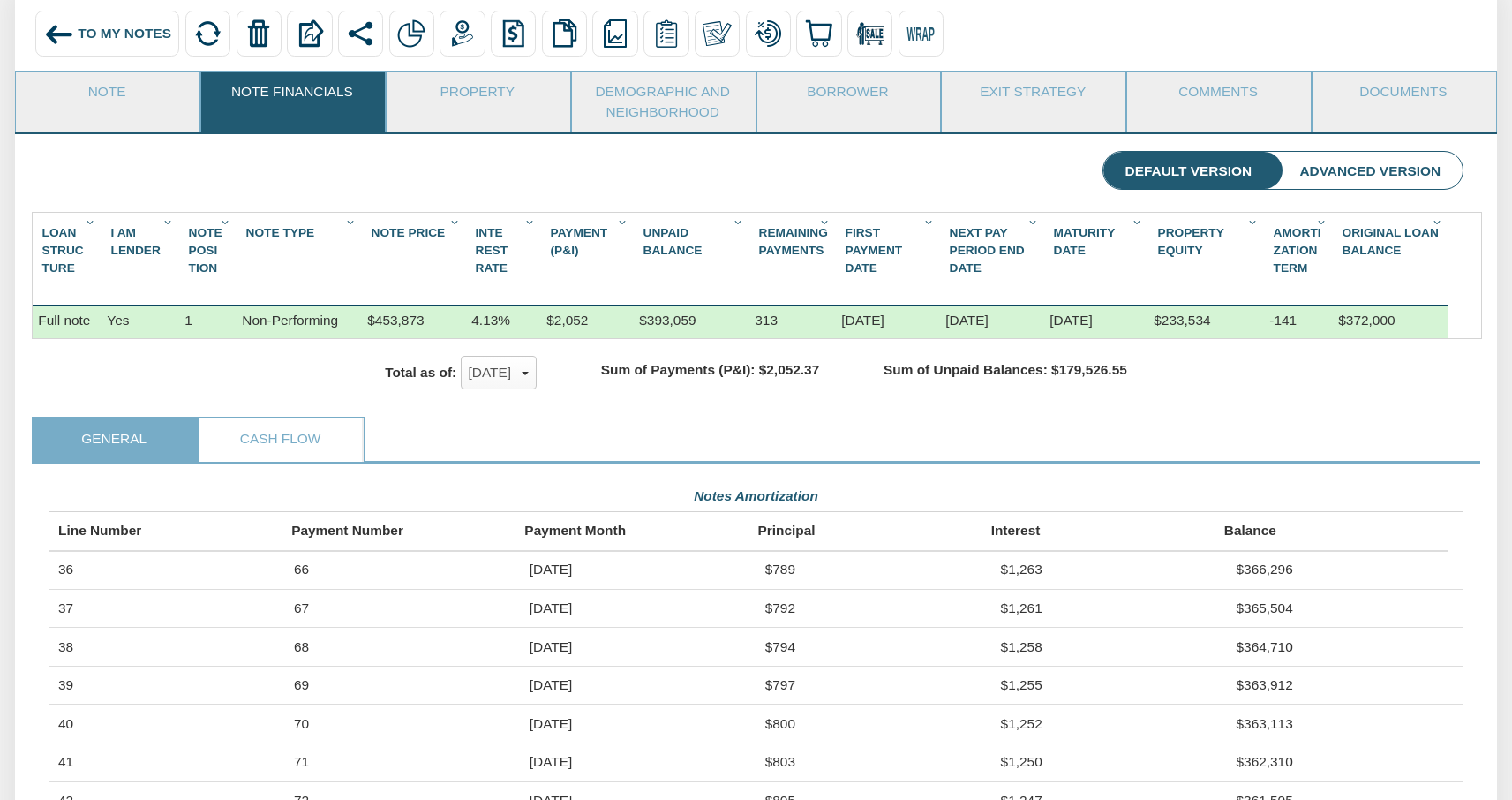
scroll to position [142, 0]
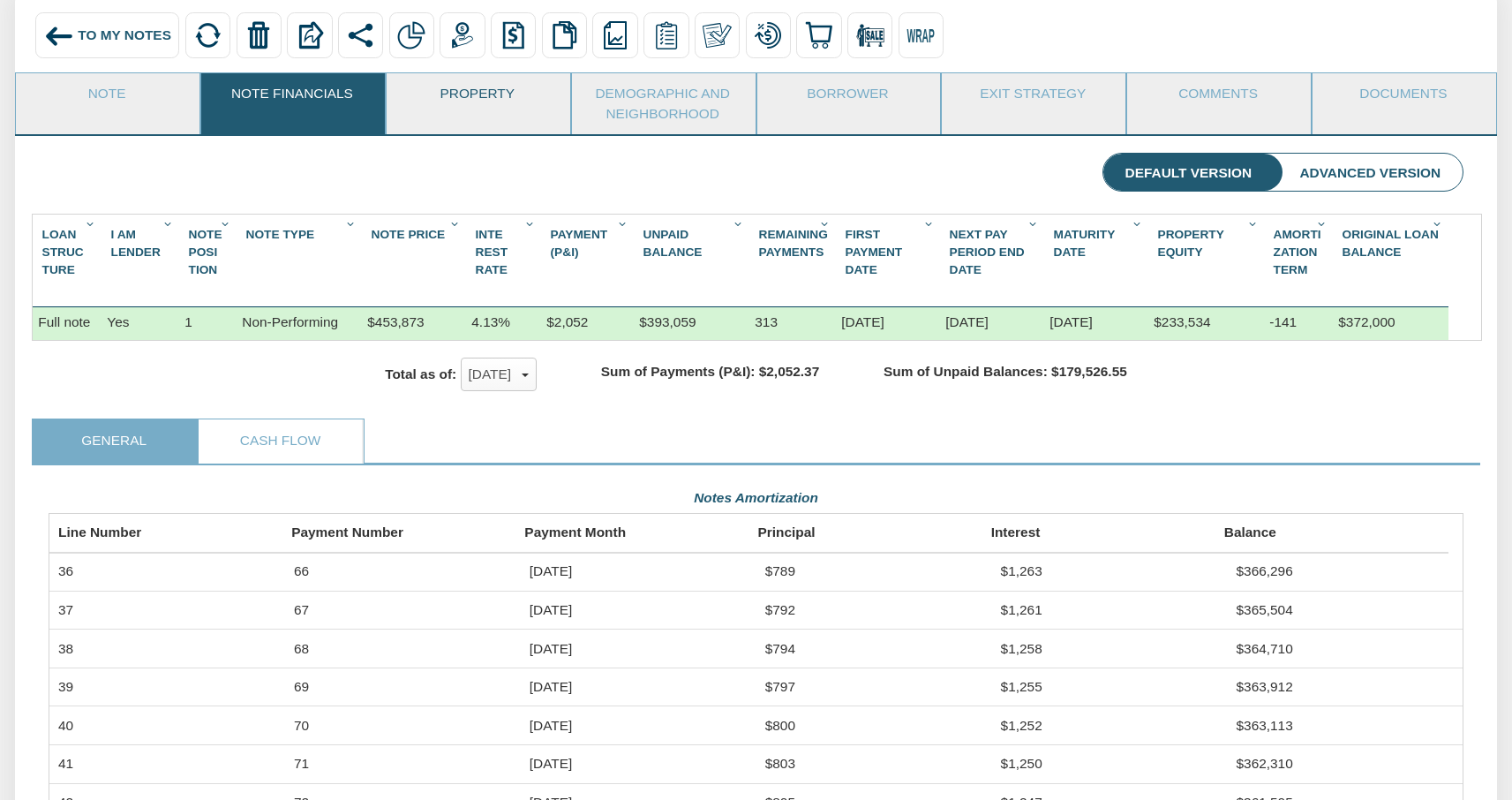
click at [468, 102] on link "Property" at bounding box center [477, 95] width 182 height 44
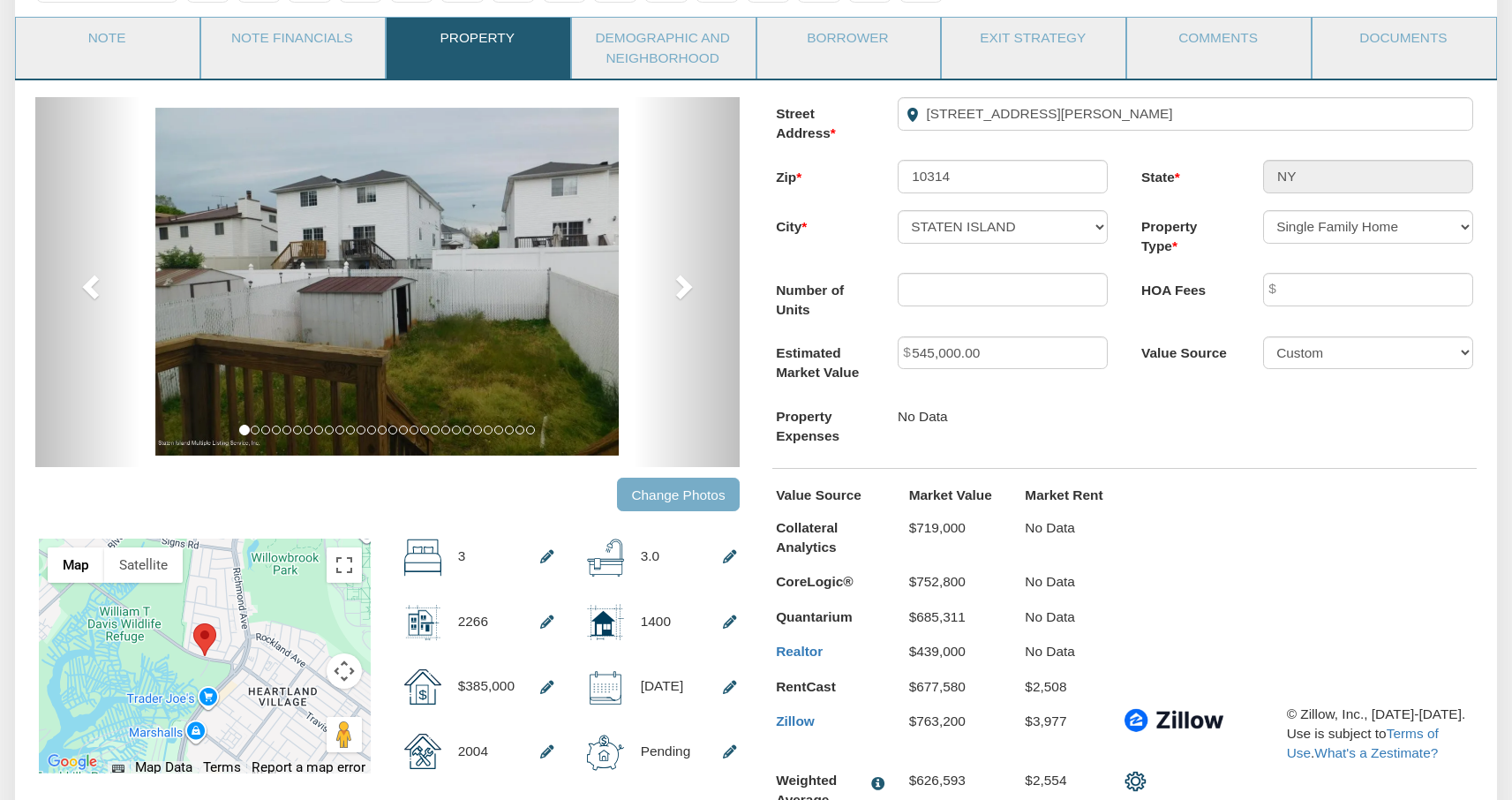
scroll to position [0, 0]
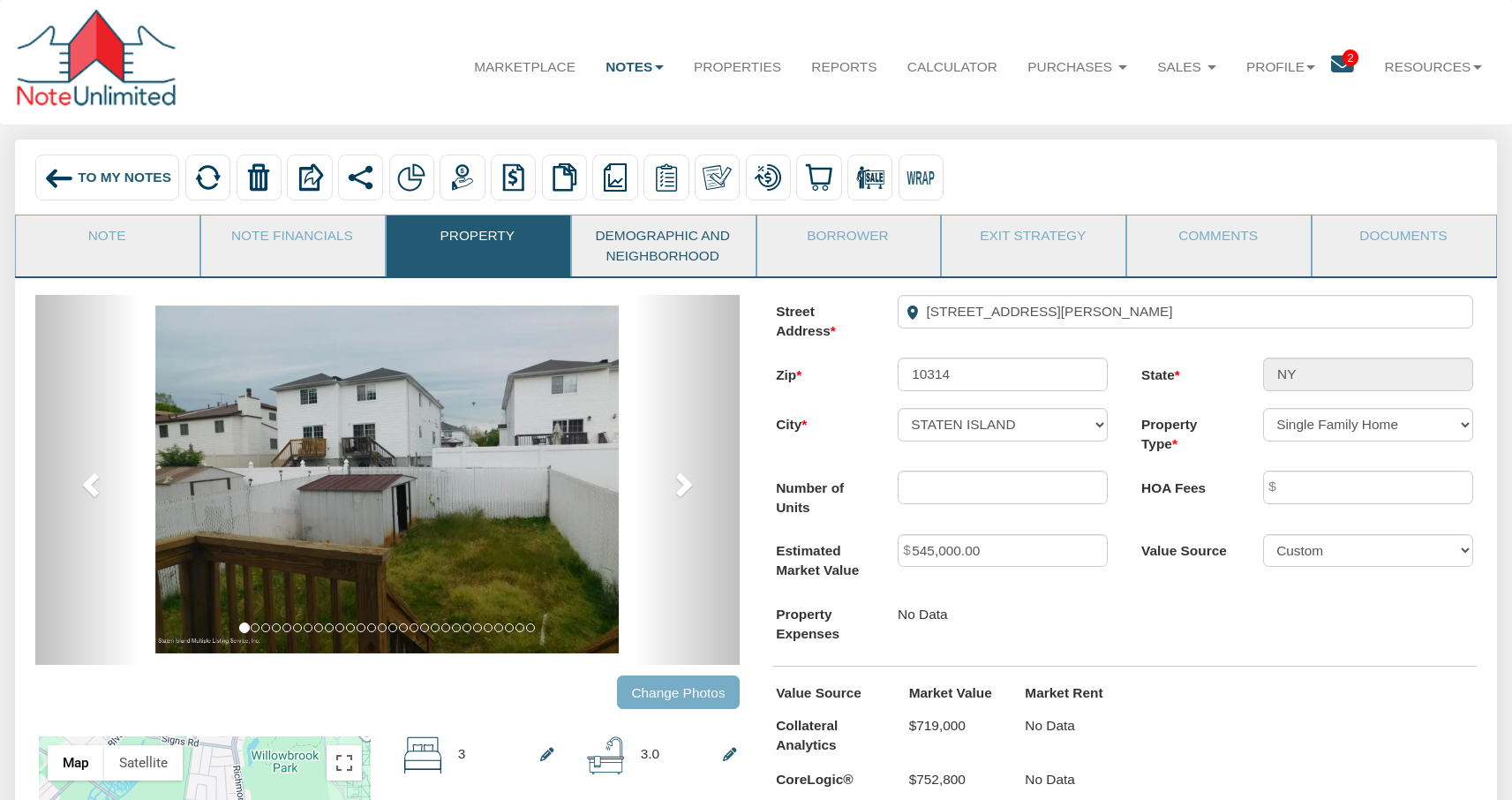
click at [668, 251] on link "Demographic and Neighborhood" at bounding box center [662, 246] width 182 height 61
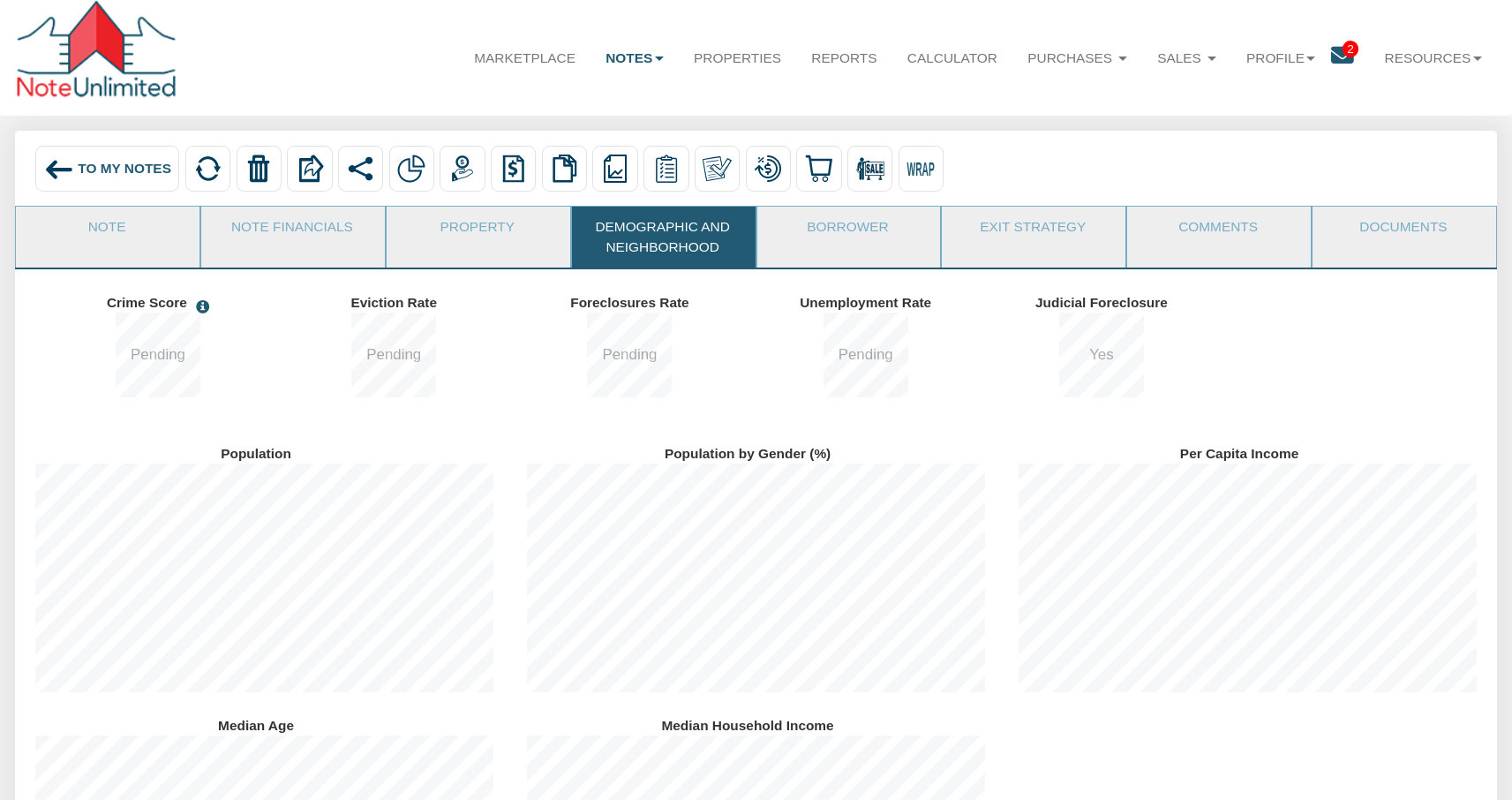
scroll to position [13, 0]
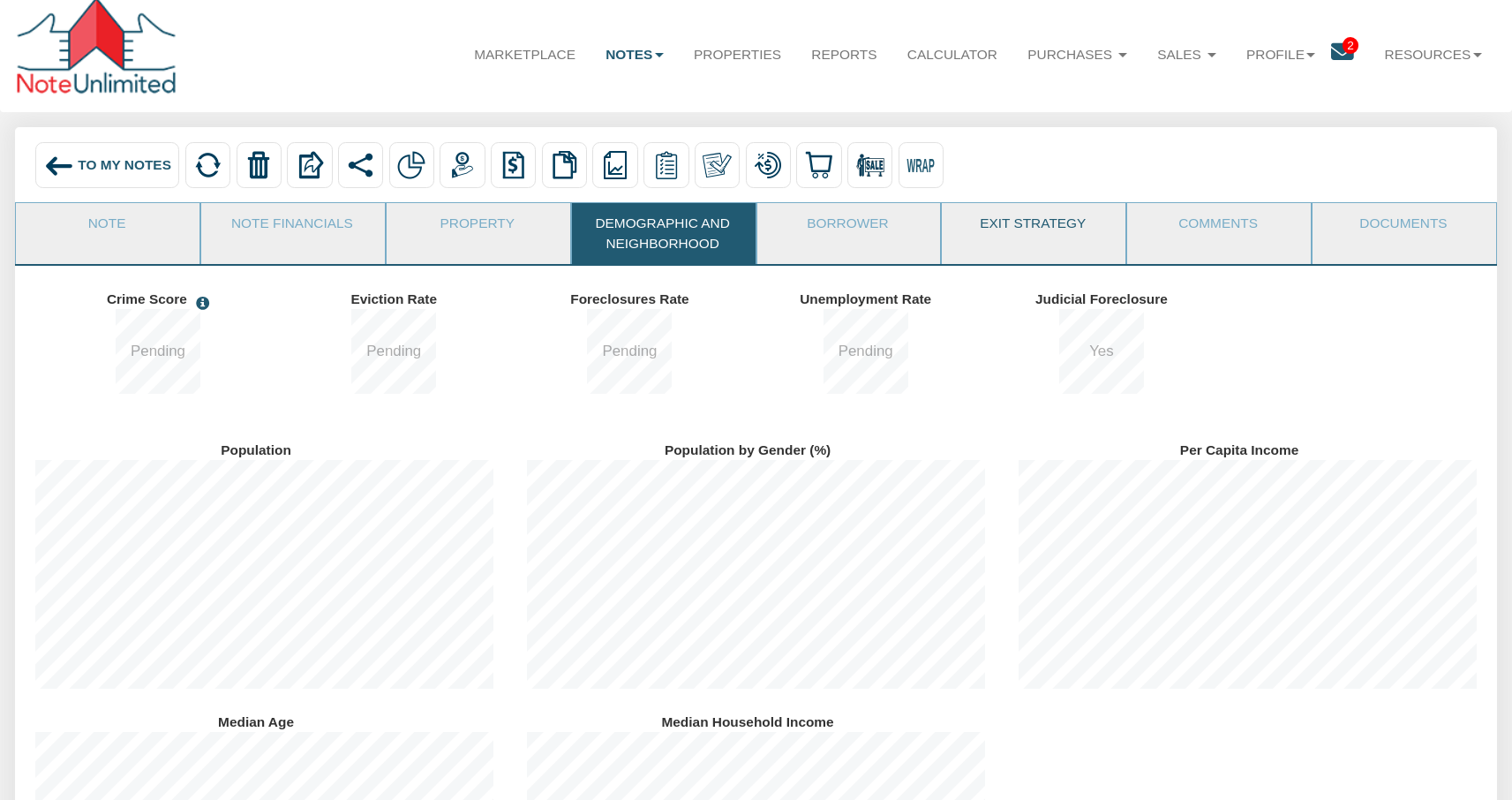
click at [1038, 238] on link "Exit Strategy" at bounding box center [1033, 224] width 182 height 44
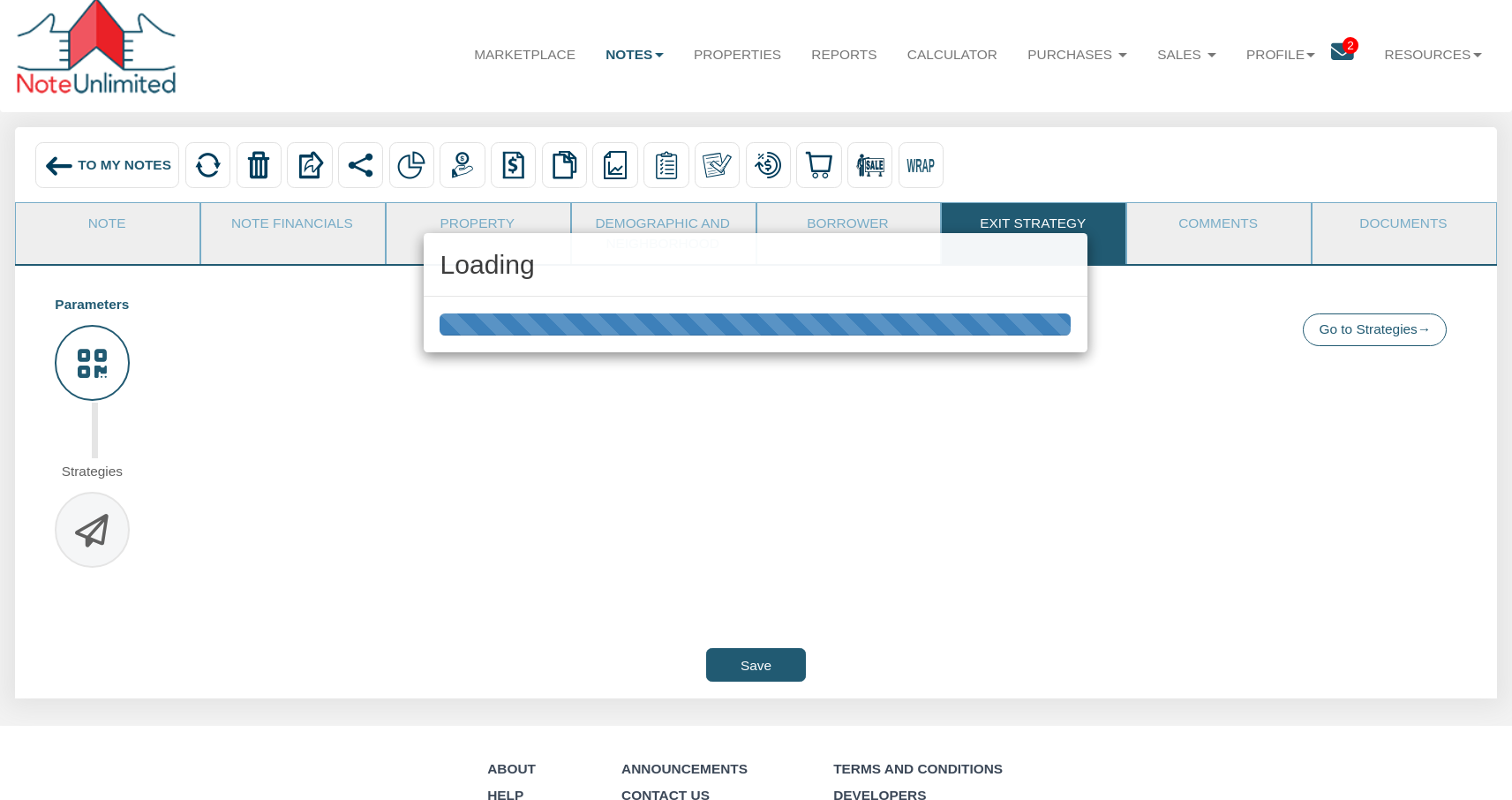
scroll to position [0, 0]
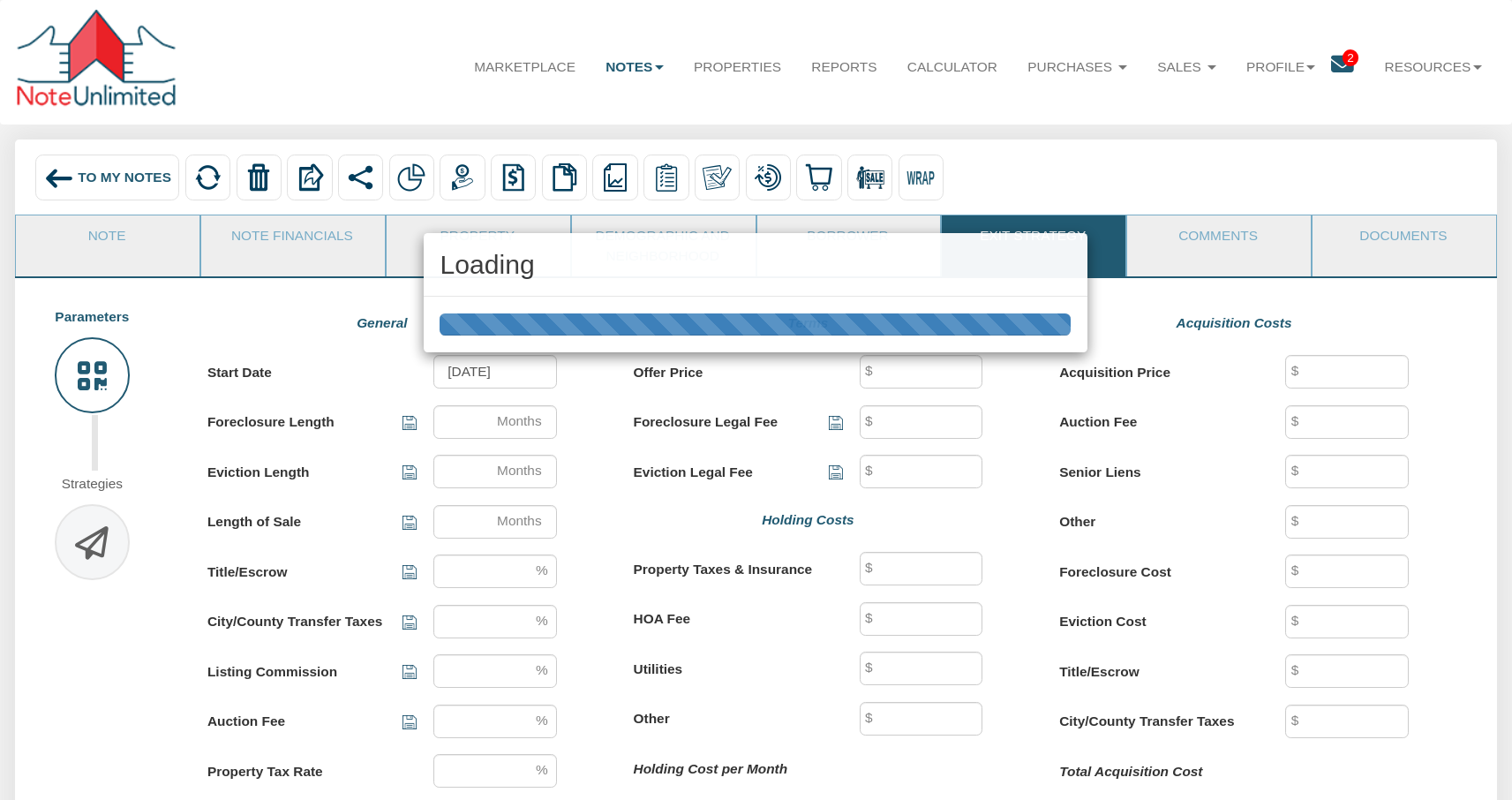
type input "9"
type input "6"
type input "11"
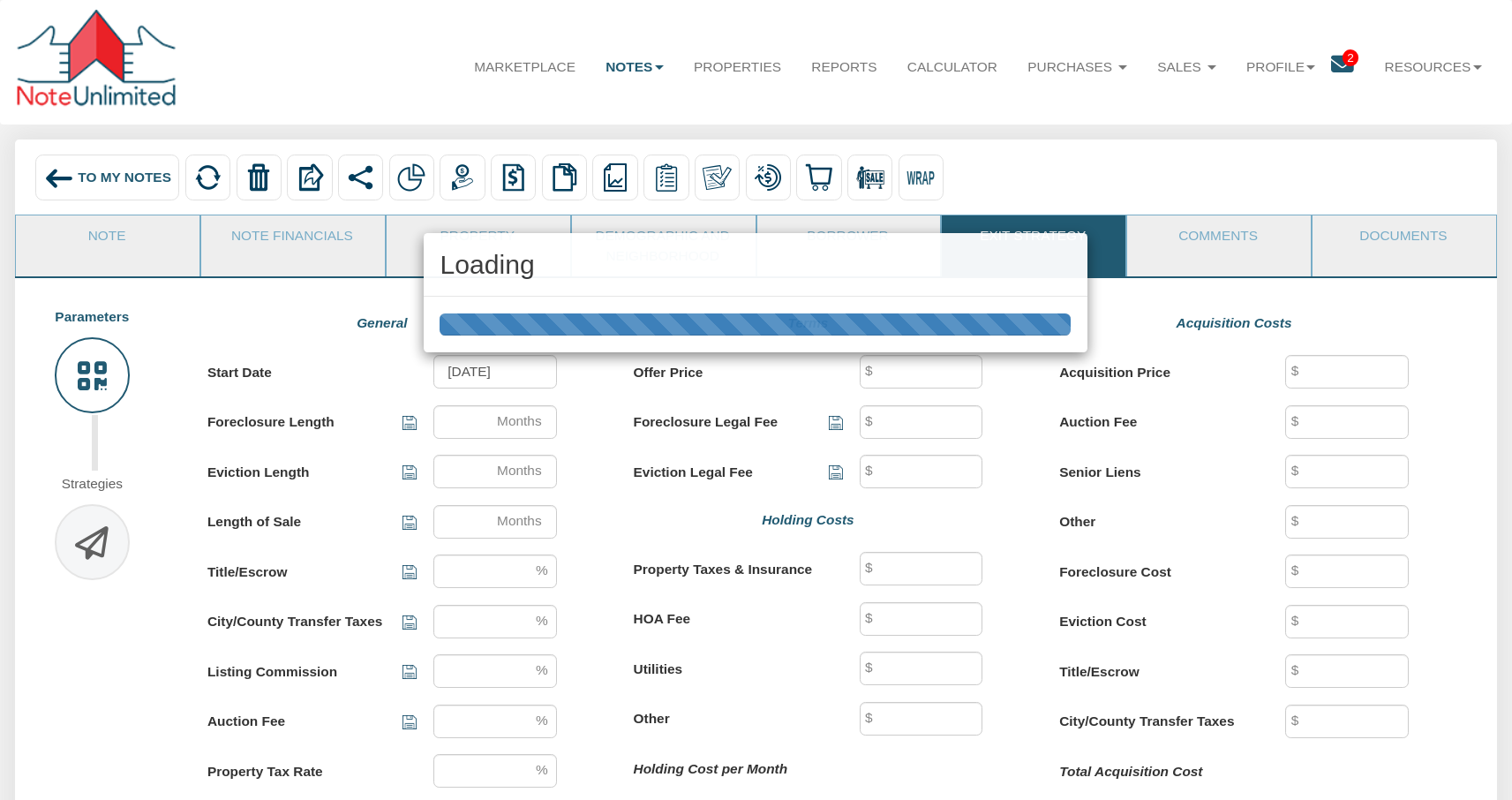
type input "5"
type input "2"
type input "1.72"
type input "0.42"
type input "453,872"
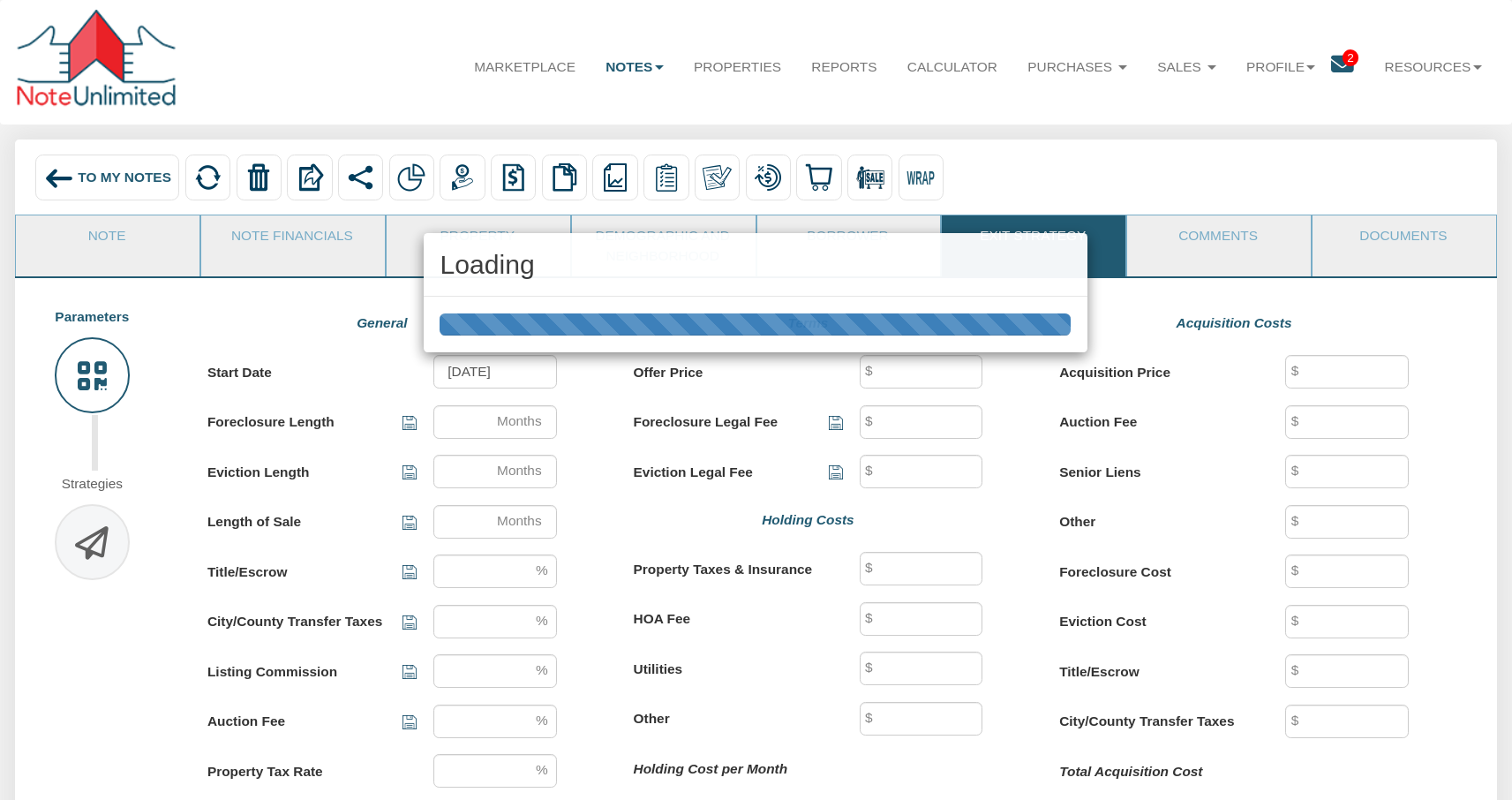
type input "10,000"
type input "5,000"
type input "1,117"
type input "453,872"
type input "9,077"
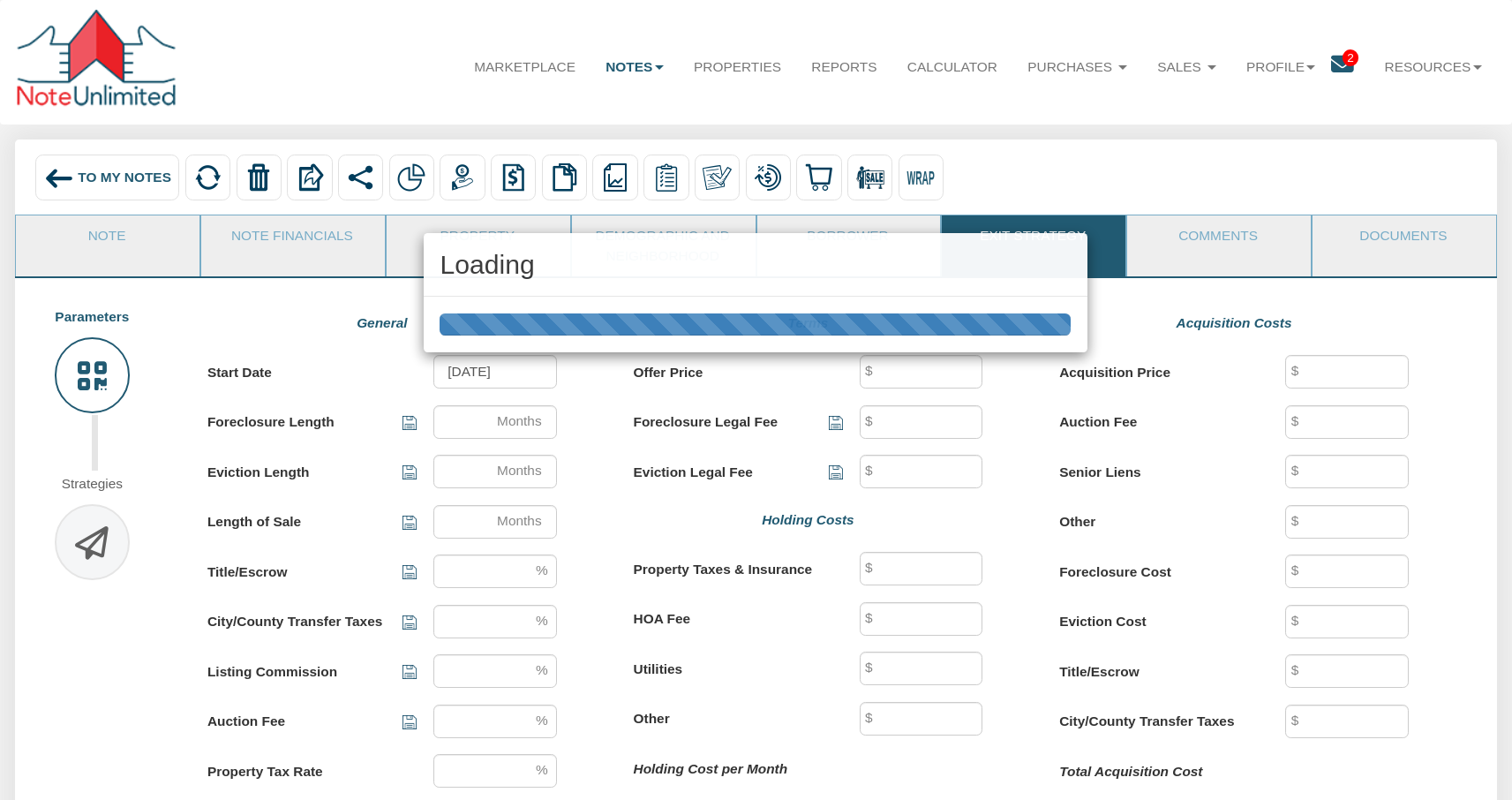
type input "20,053"
type input "11,702"
type input "27,232"
type input "49,926"
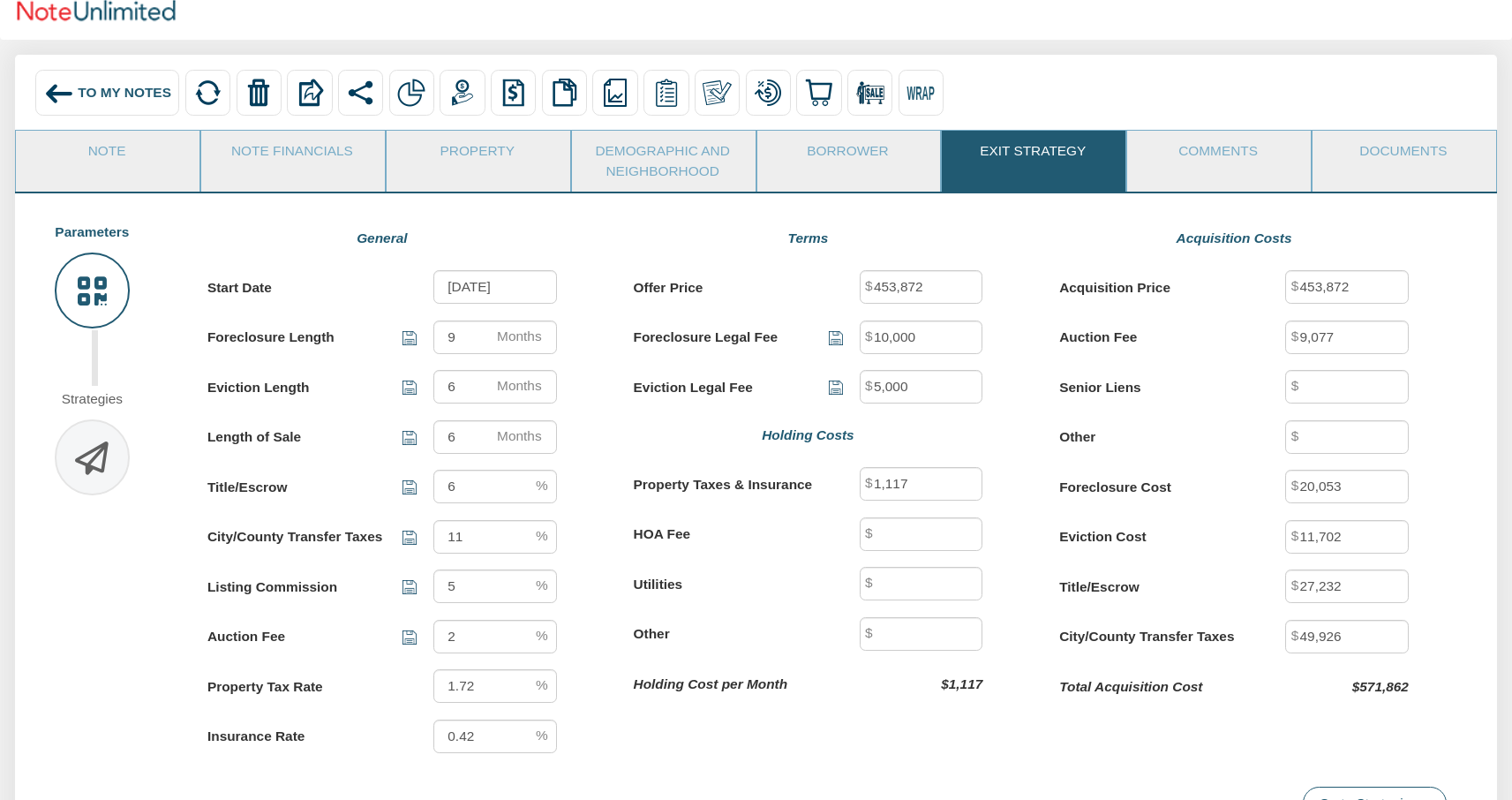
scroll to position [88, 0]
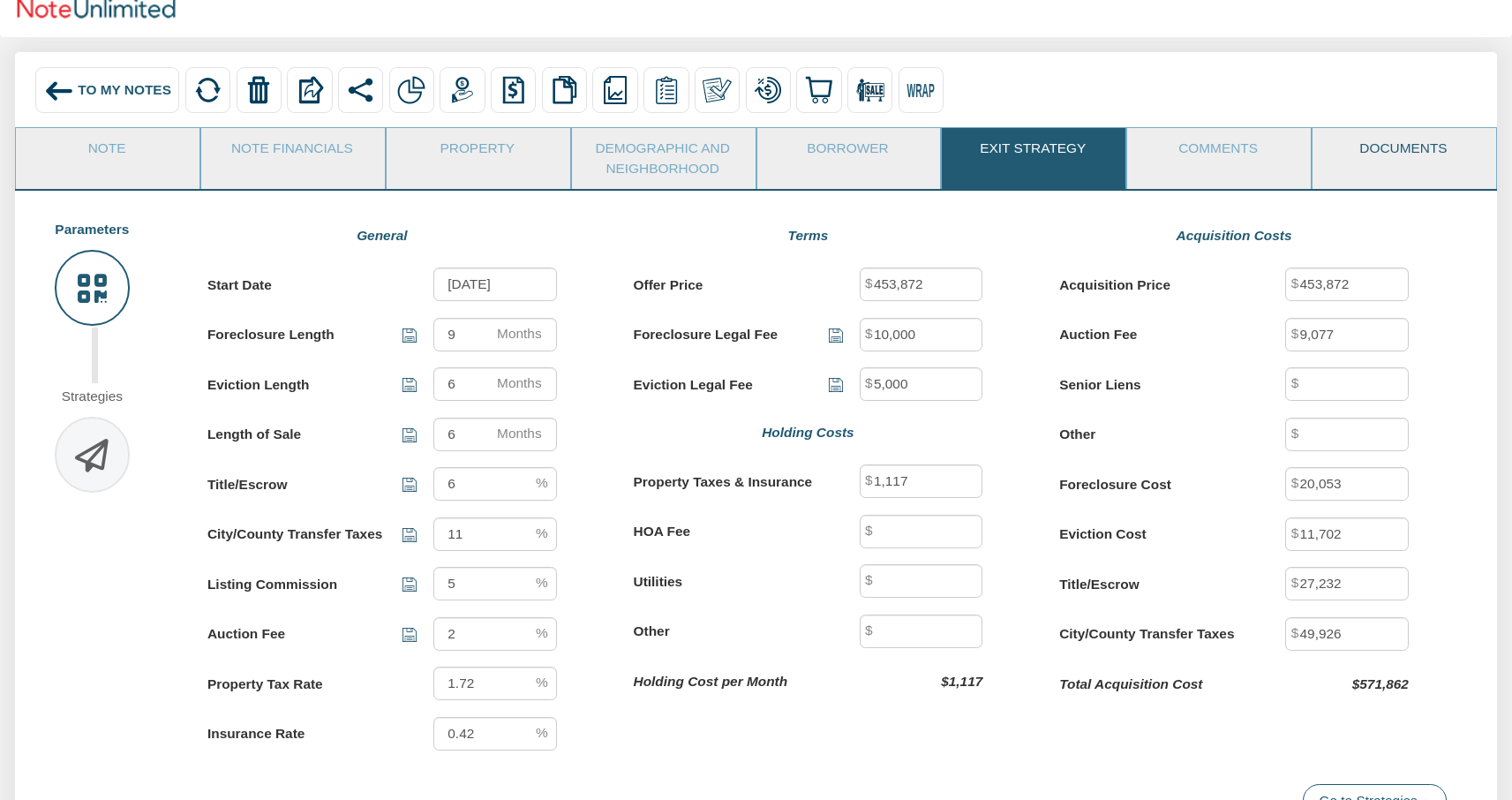
click at [1400, 159] on link "Documents" at bounding box center [1404, 149] width 182 height 44
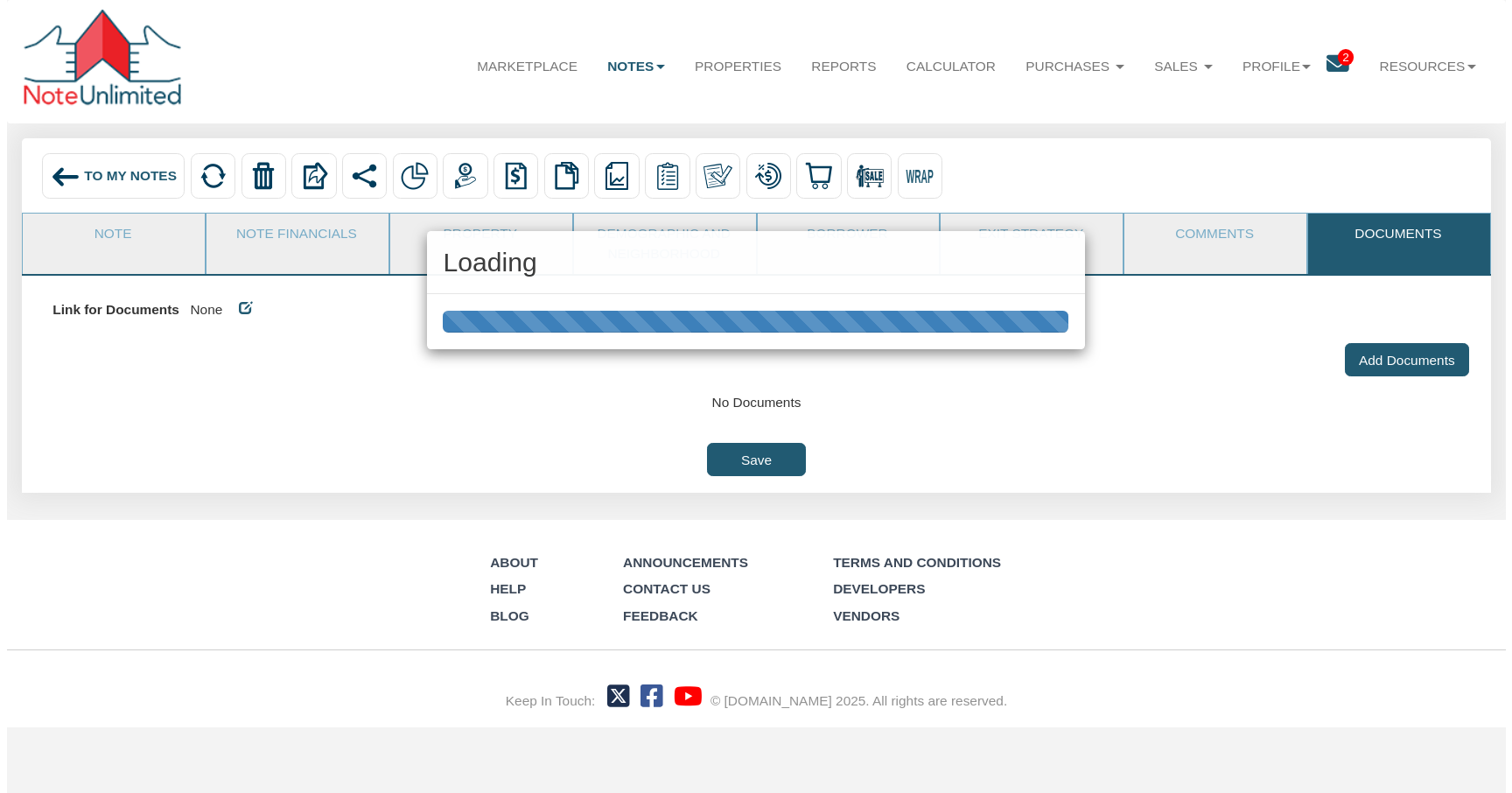
scroll to position [0, 0]
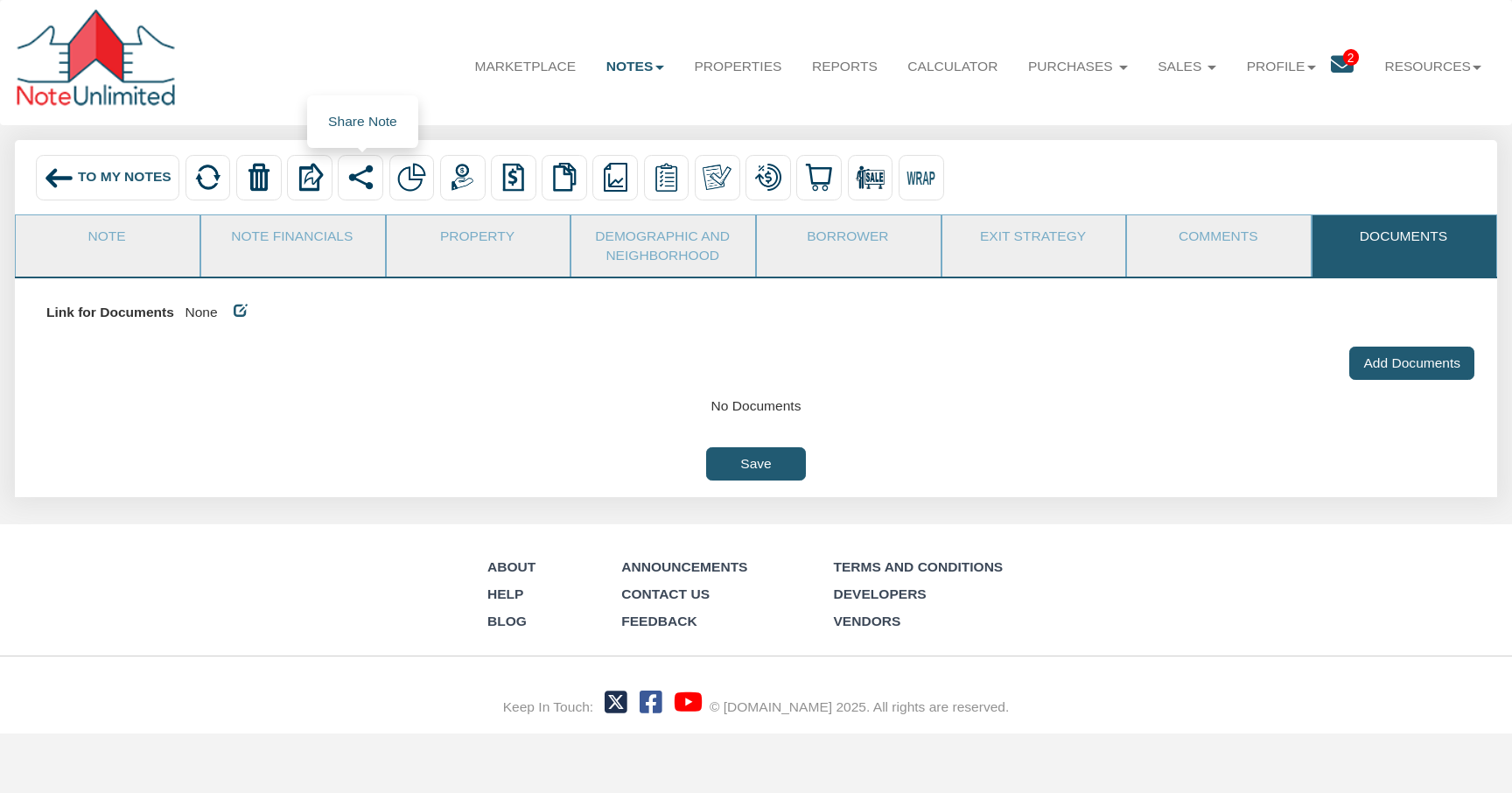
click at [364, 176] on img at bounding box center [361, 178] width 29 height 29
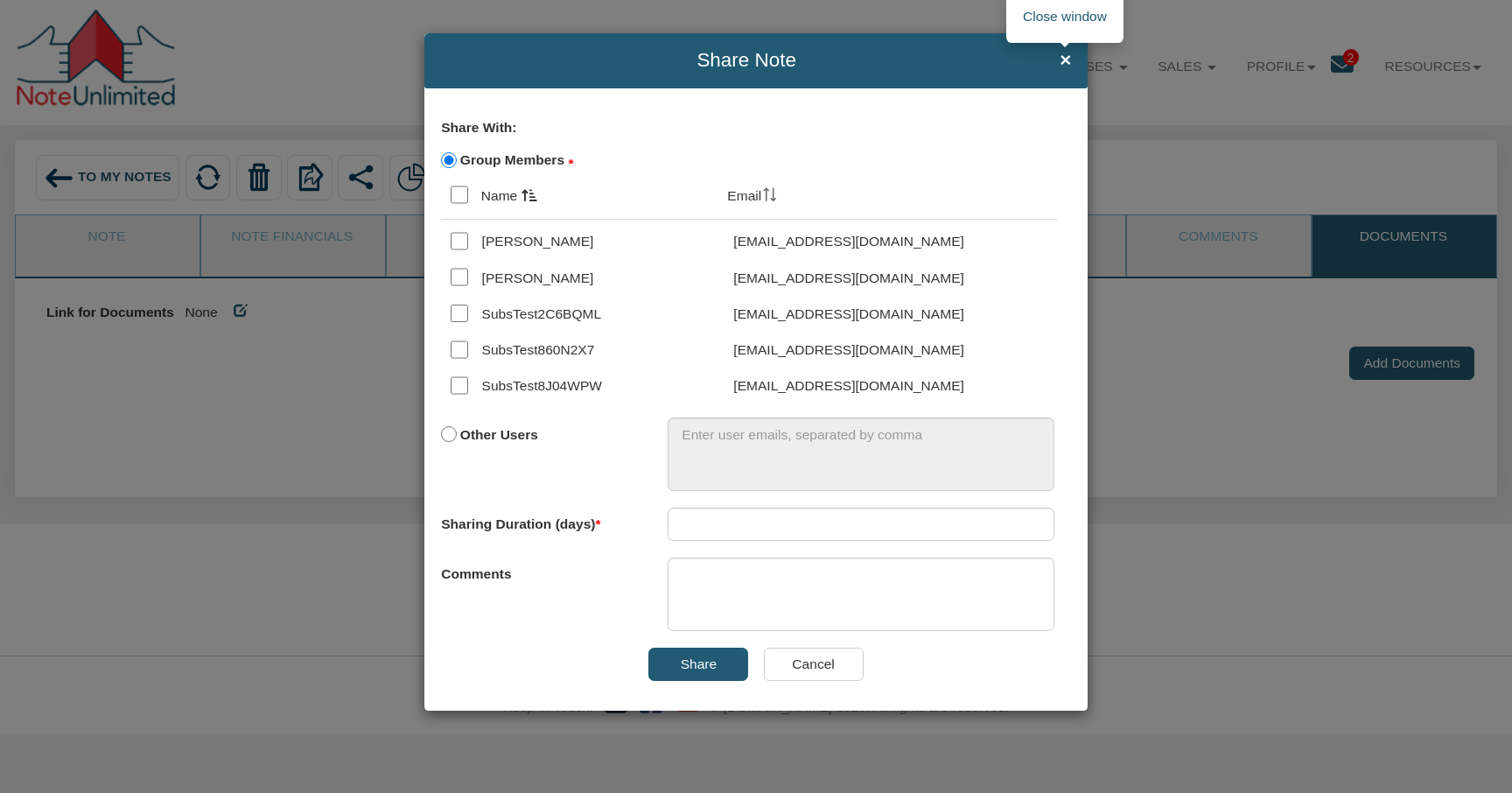
click at [1069, 67] on span "×" at bounding box center [1065, 61] width 12 height 22
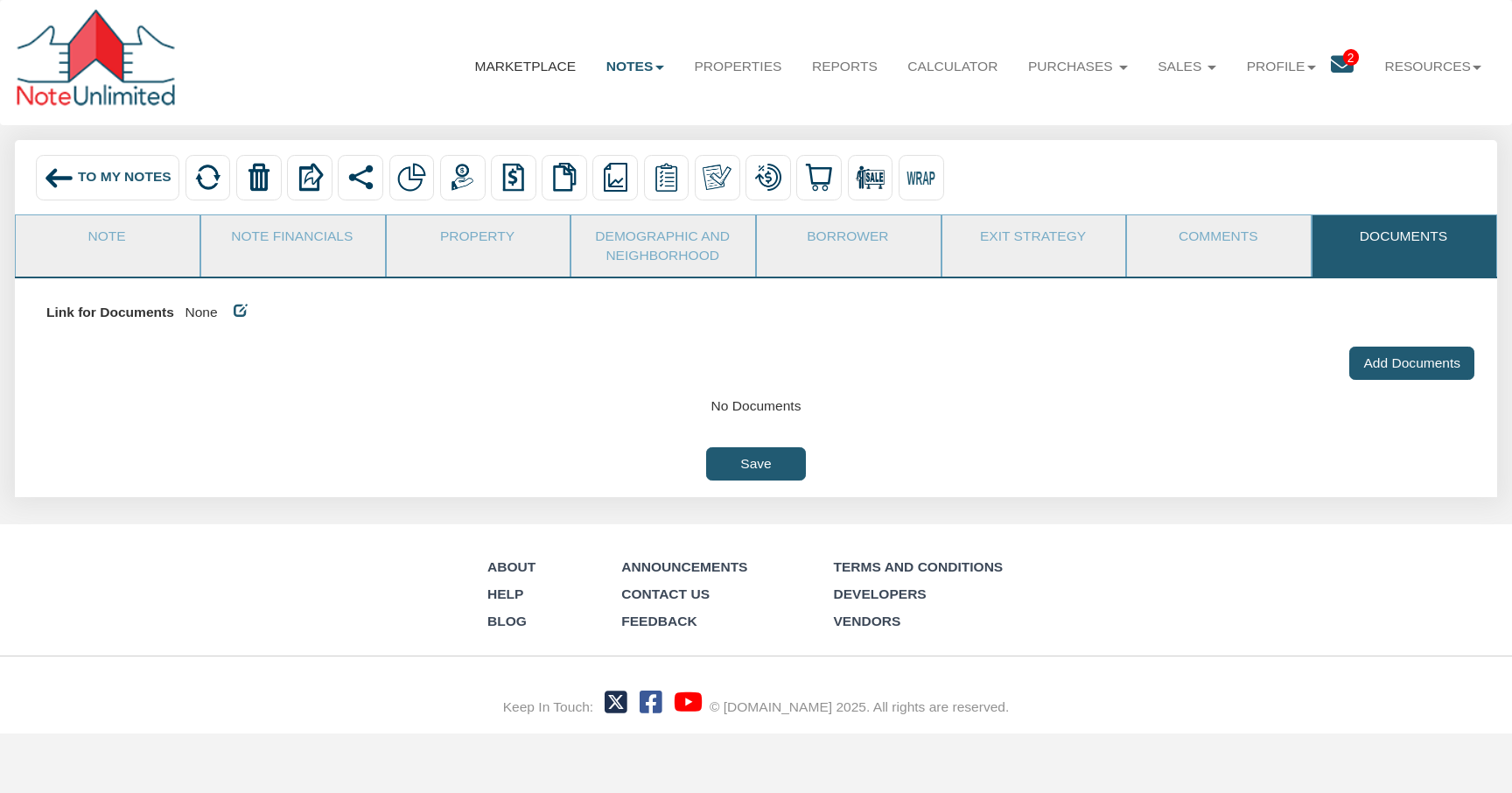
click at [539, 71] on link "Marketplace" at bounding box center [525, 67] width 131 height 48
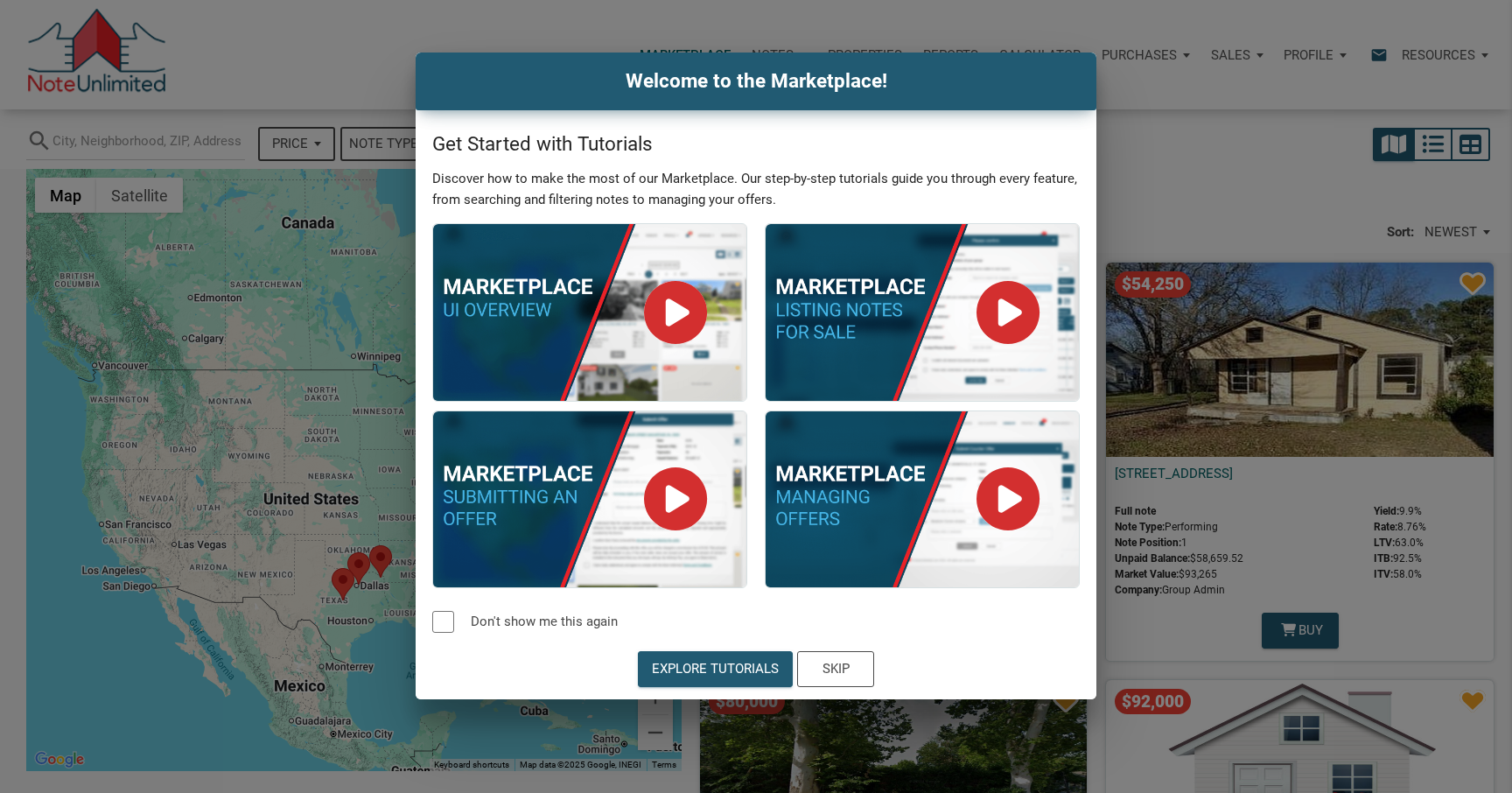
select select
click at [833, 667] on div "Skip" at bounding box center [836, 668] width 27 height 20
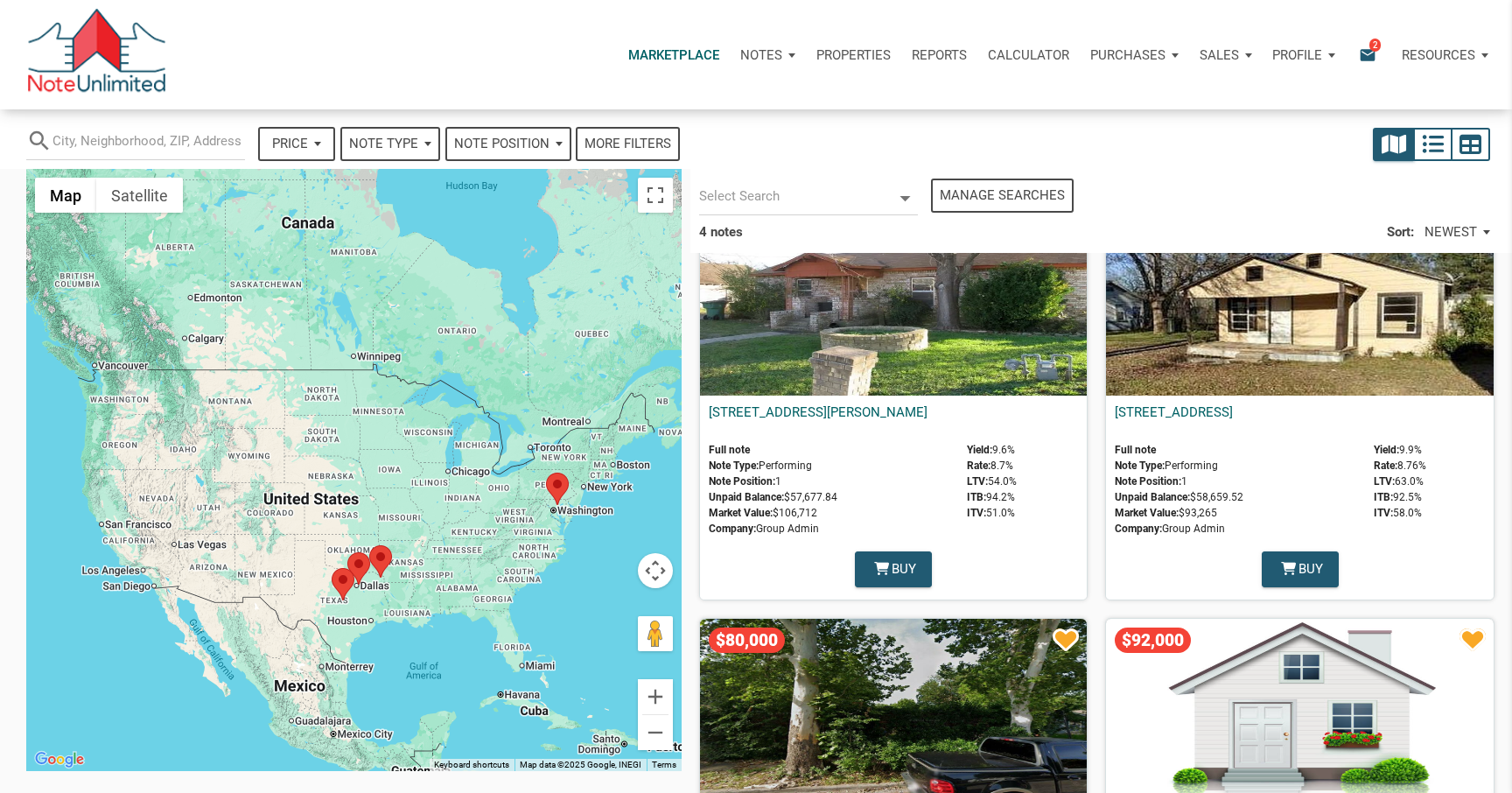
scroll to position [183, 0]
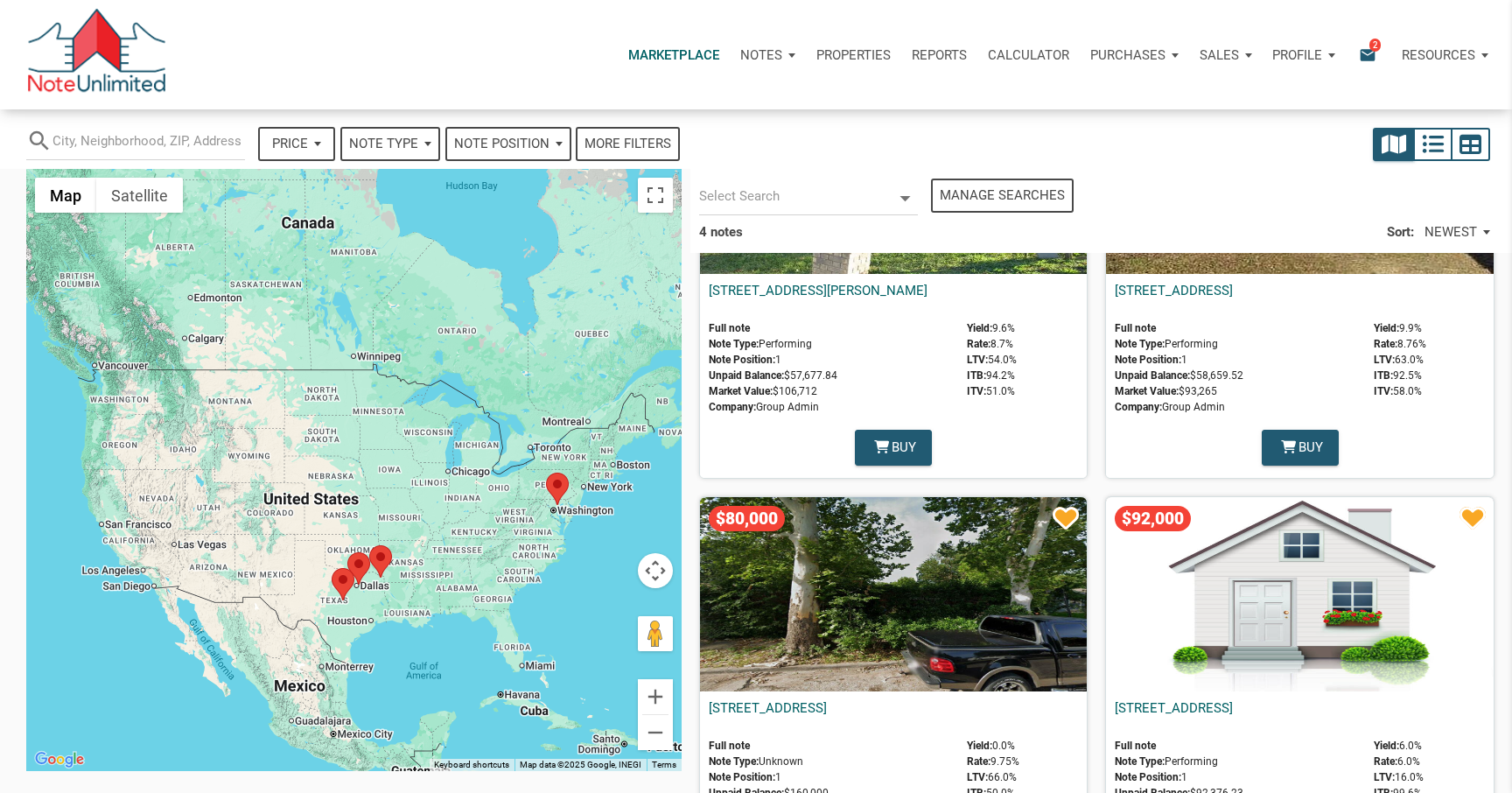
drag, startPoint x: 1498, startPoint y: 466, endPoint x: 1492, endPoint y: 527, distance: 61.3
click at [1497, 480] on div "$54,325 268 E. Brooks, Evant, TX, 76525 Full note Note Type: Performing Note Po…" at bounding box center [1101, 488] width 839 height 835
drag, startPoint x: 1492, startPoint y: 527, endPoint x: 1490, endPoint y: 567, distance: 40.0
click at [1490, 567] on div "$54,325 268 E. Brooks, Evant, TX, 76525 Full note Note Type: Performing Note Po…" at bounding box center [1101, 488] width 839 height 835
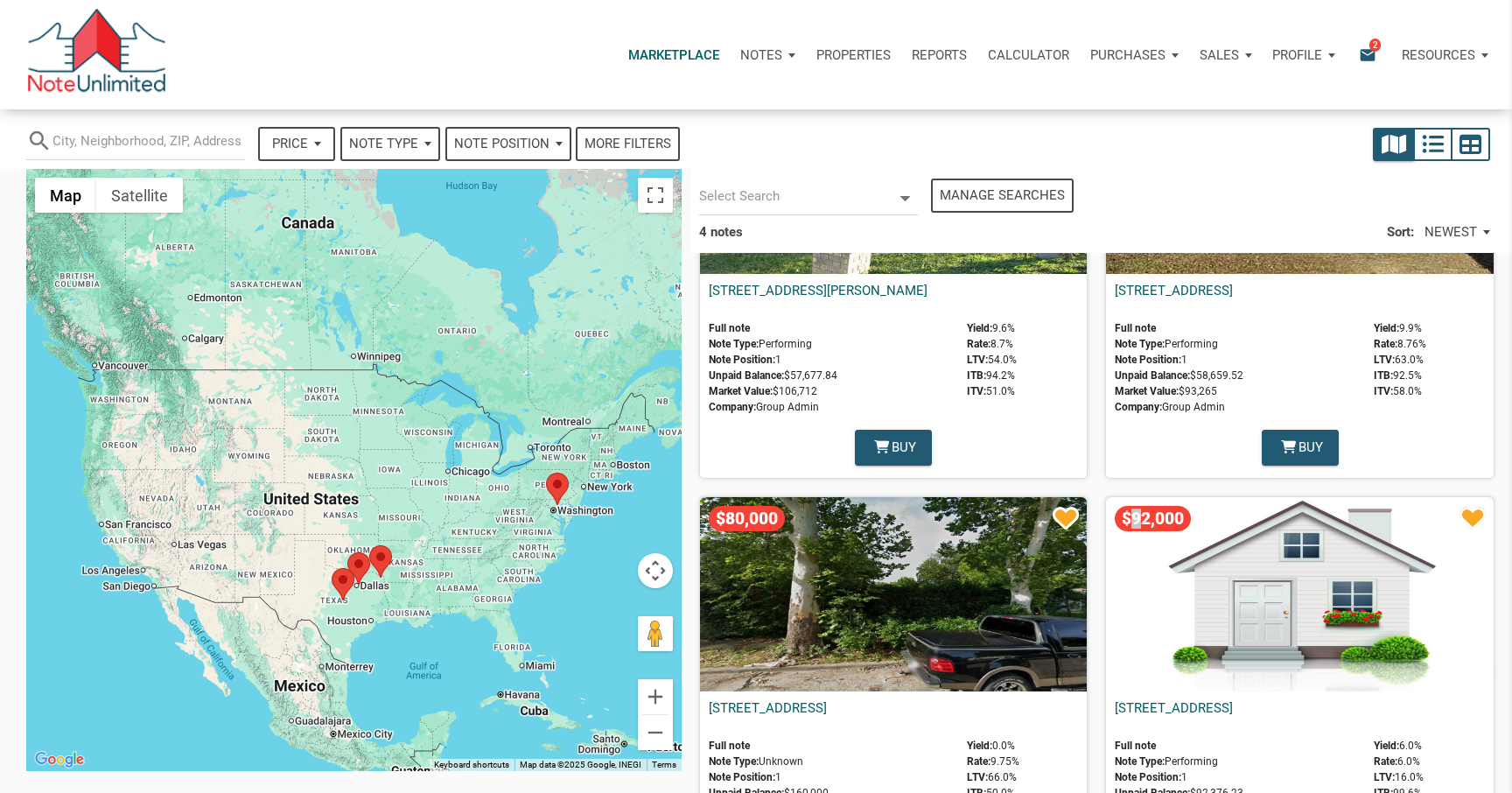
click at [1490, 567] on div "$54,325 268 E. Brooks, Evant, TX, 76525 Full note Note Type: Performing Note Po…" at bounding box center [1101, 488] width 839 height 835
click at [791, 54] on div "Notes" at bounding box center [768, 55] width 76 height 52
click at [652, 100] on link "Dashboard" at bounding box center [718, 101] width 166 height 36
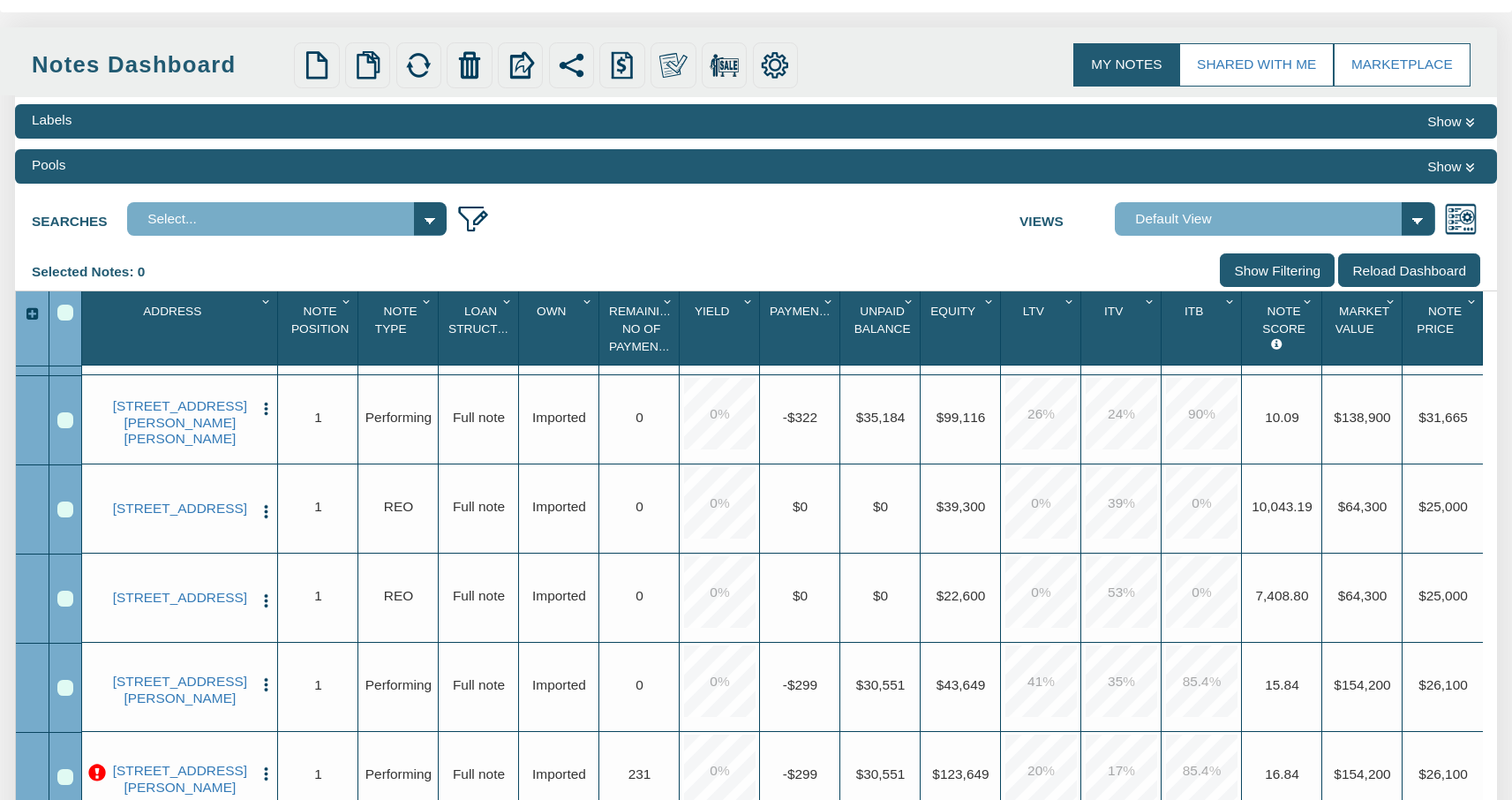
scroll to position [273, 0]
click at [266, 400] on img "button" at bounding box center [266, 408] width 17 height 17
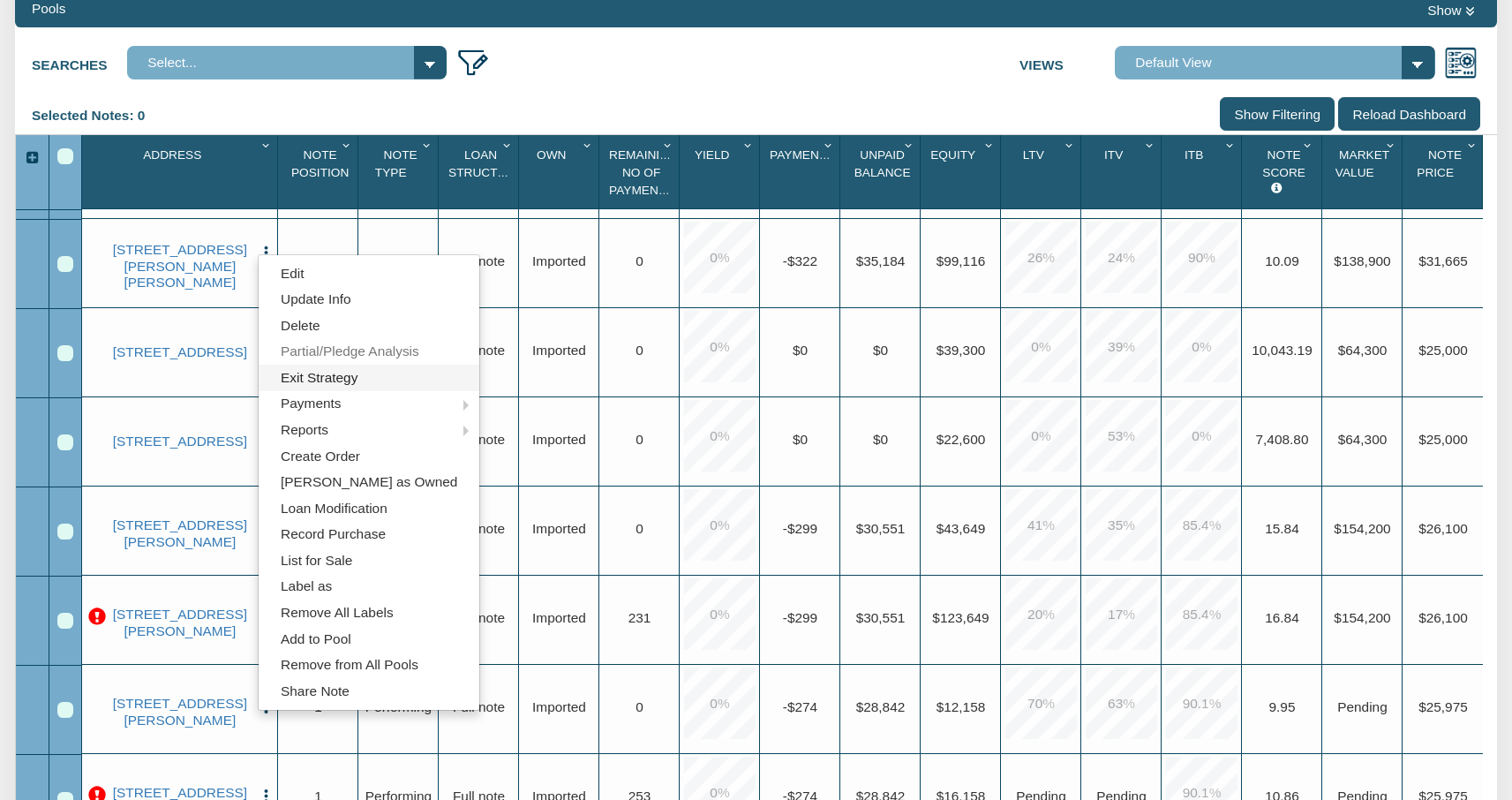
scroll to position [274, 0]
